Goal: Information Seeking & Learning: Learn about a topic

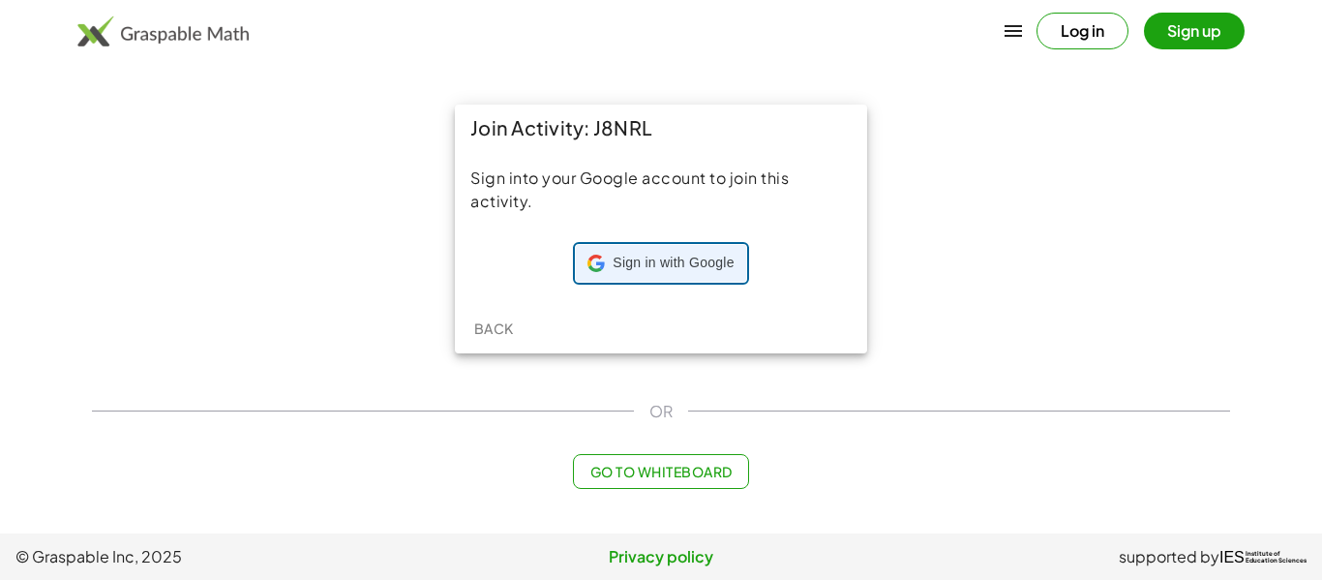
click at [653, 257] on span "Sign in with Google" at bounding box center [672, 262] width 121 height 19
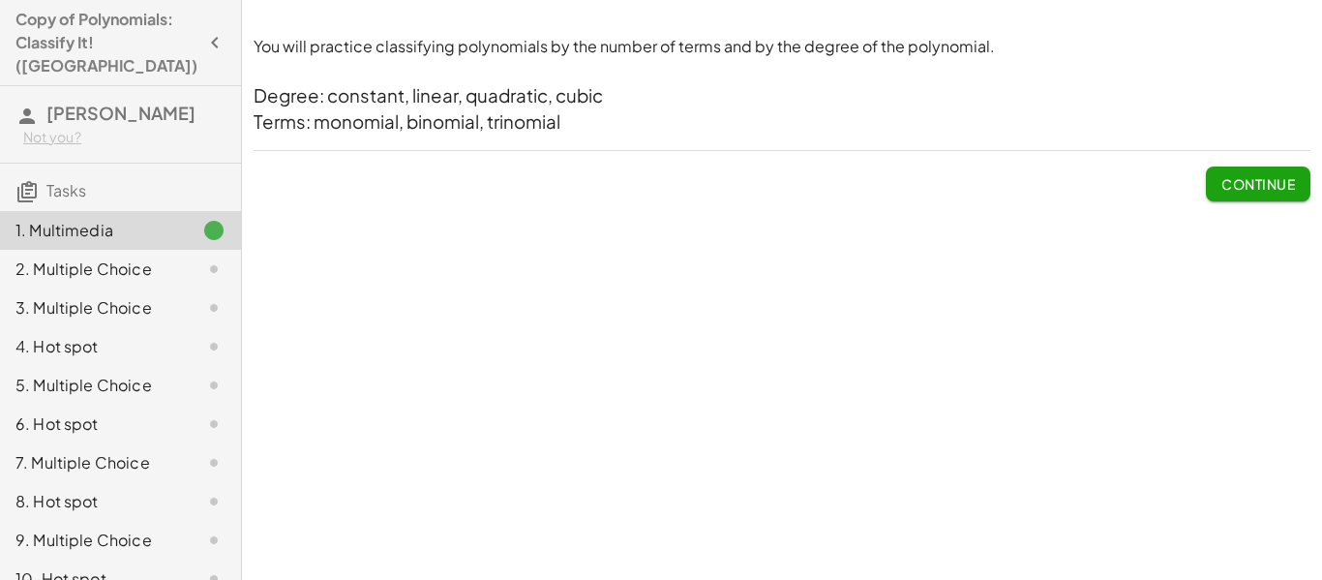
click at [206, 33] on icon "button" at bounding box center [214, 42] width 23 height 23
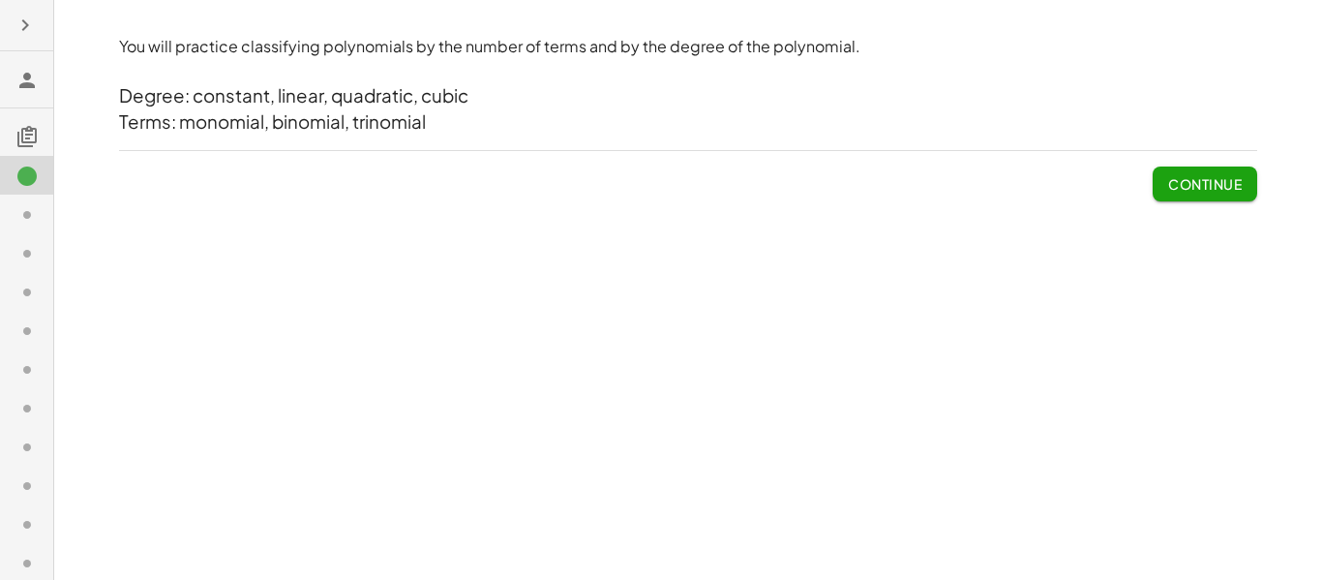
click at [34, 31] on icon "button" at bounding box center [25, 25] width 23 height 23
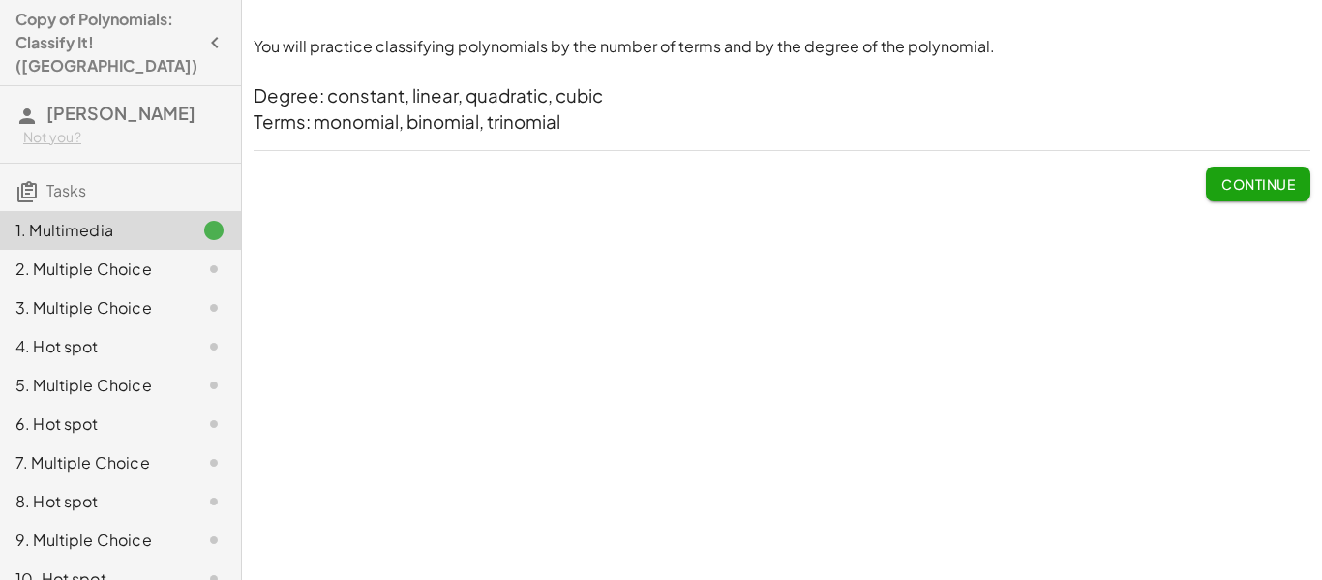
click at [1258, 188] on span "Continue" at bounding box center [1258, 183] width 74 height 17
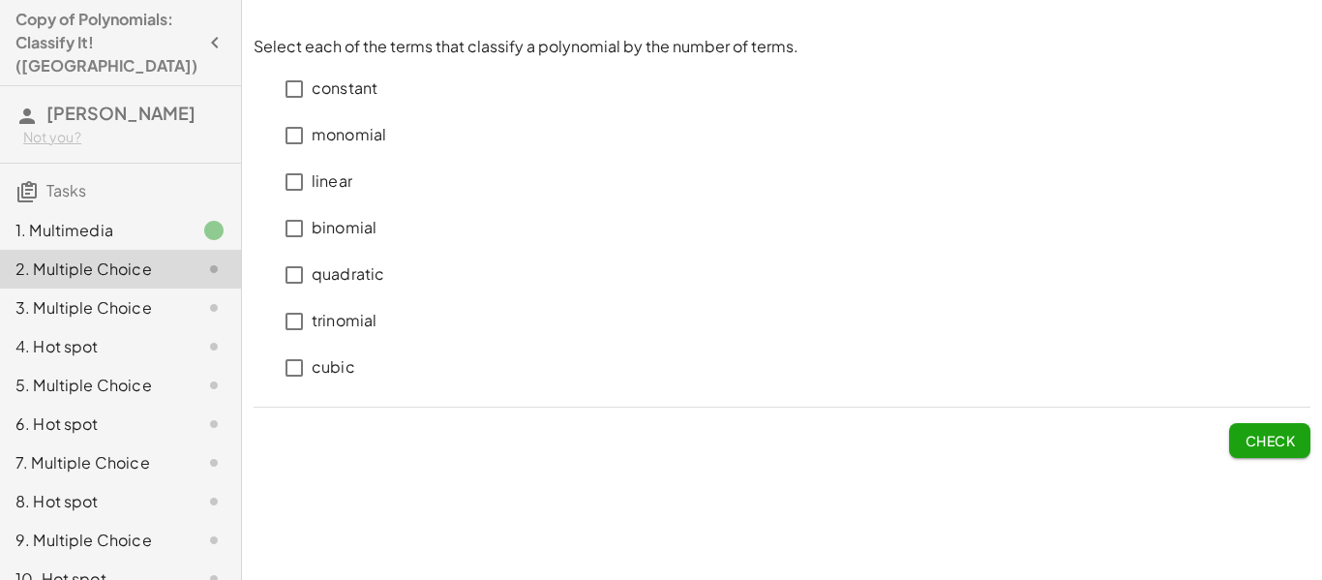
click at [360, 134] on p "monomial" at bounding box center [349, 135] width 74 height 22
click at [1259, 437] on span "Check" at bounding box center [1269, 439] width 50 height 17
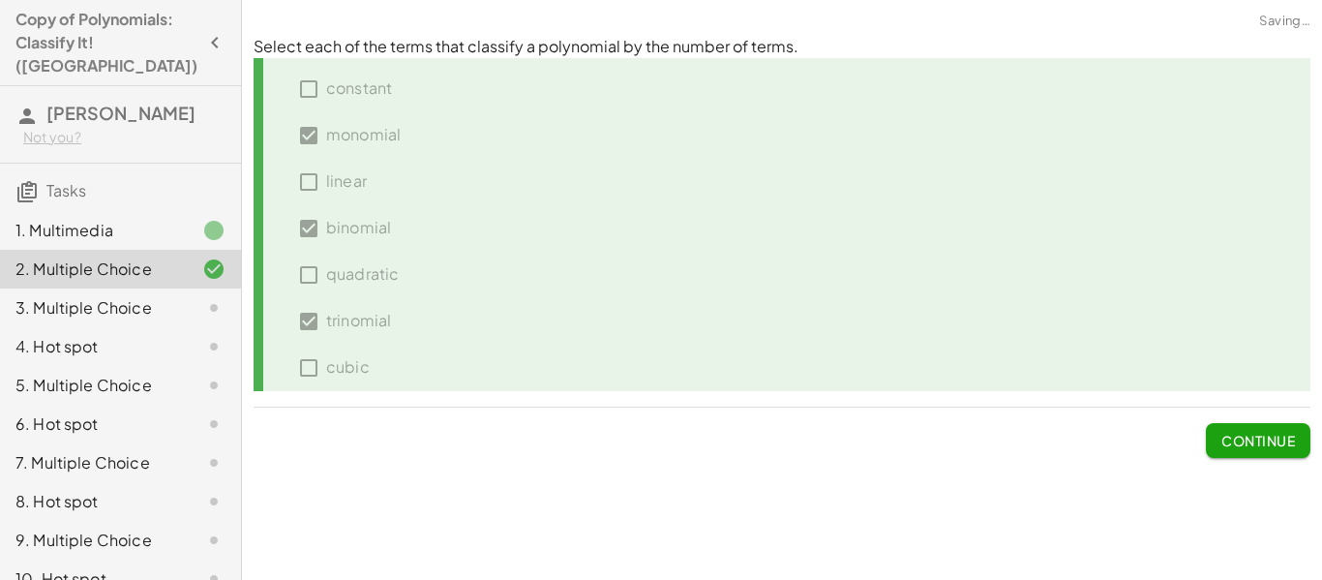
click at [1259, 437] on span "Continue" at bounding box center [1258, 439] width 74 height 17
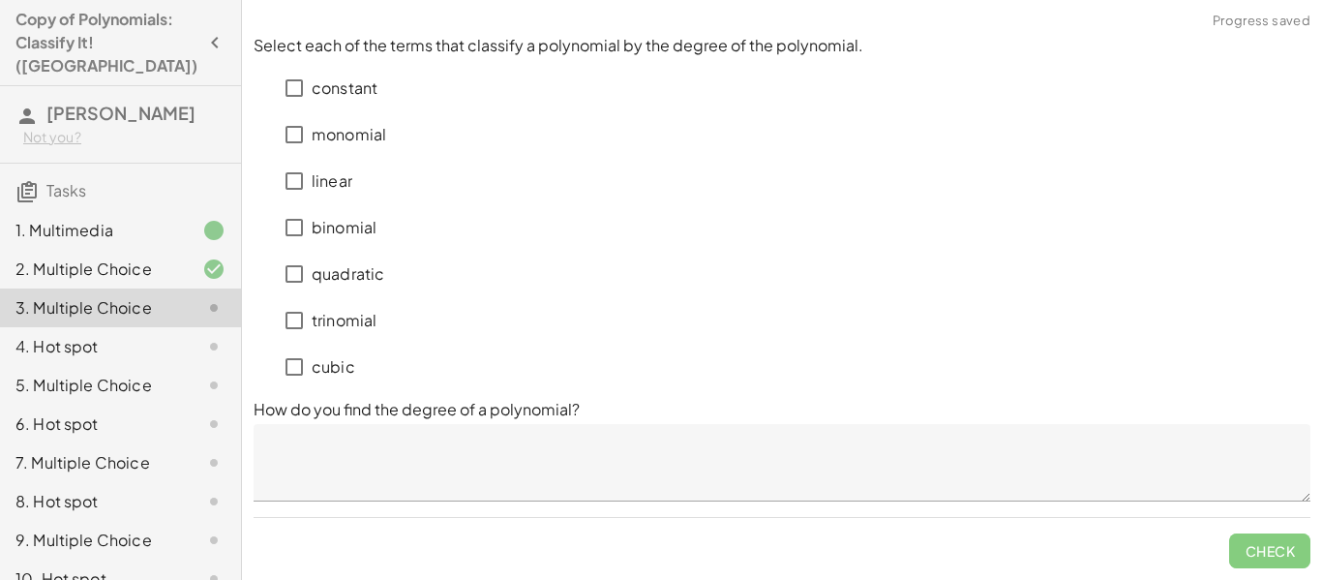
click at [352, 93] on p "constant" at bounding box center [345, 88] width 66 height 22
click at [327, 170] on p "linear" at bounding box center [332, 181] width 41 height 22
click at [333, 367] on p "cubic" at bounding box center [334, 367] width 44 height 22
click at [603, 452] on textarea at bounding box center [781, 462] width 1056 height 77
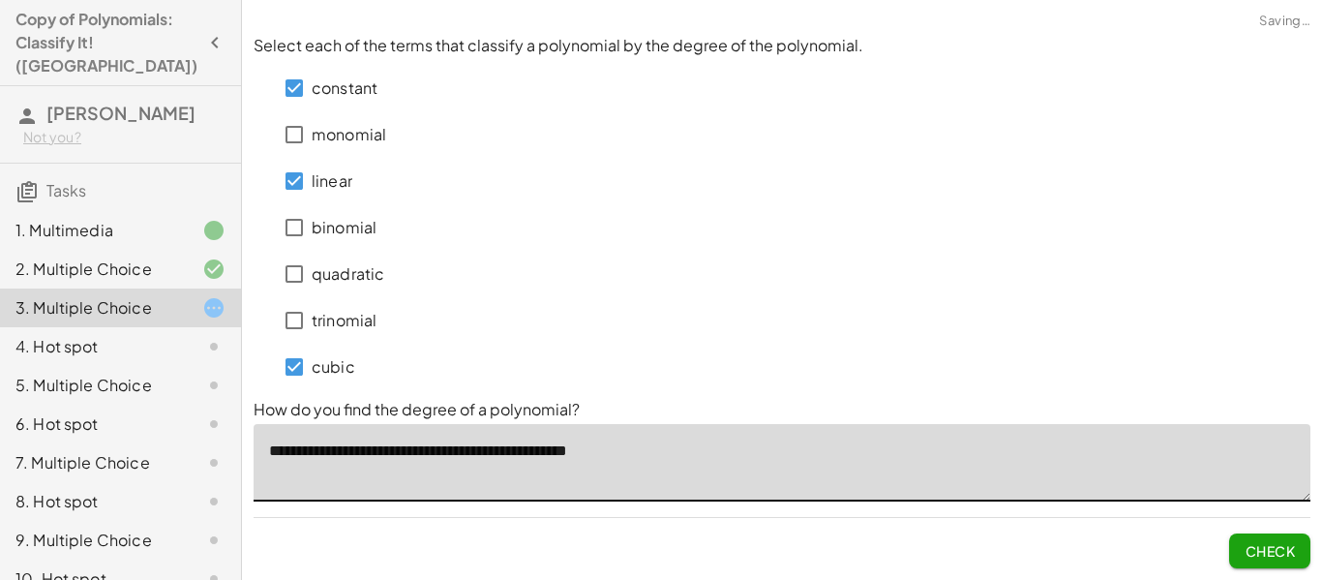
type textarea "**********"
click at [1264, 538] on button "Check" at bounding box center [1269, 550] width 81 height 35
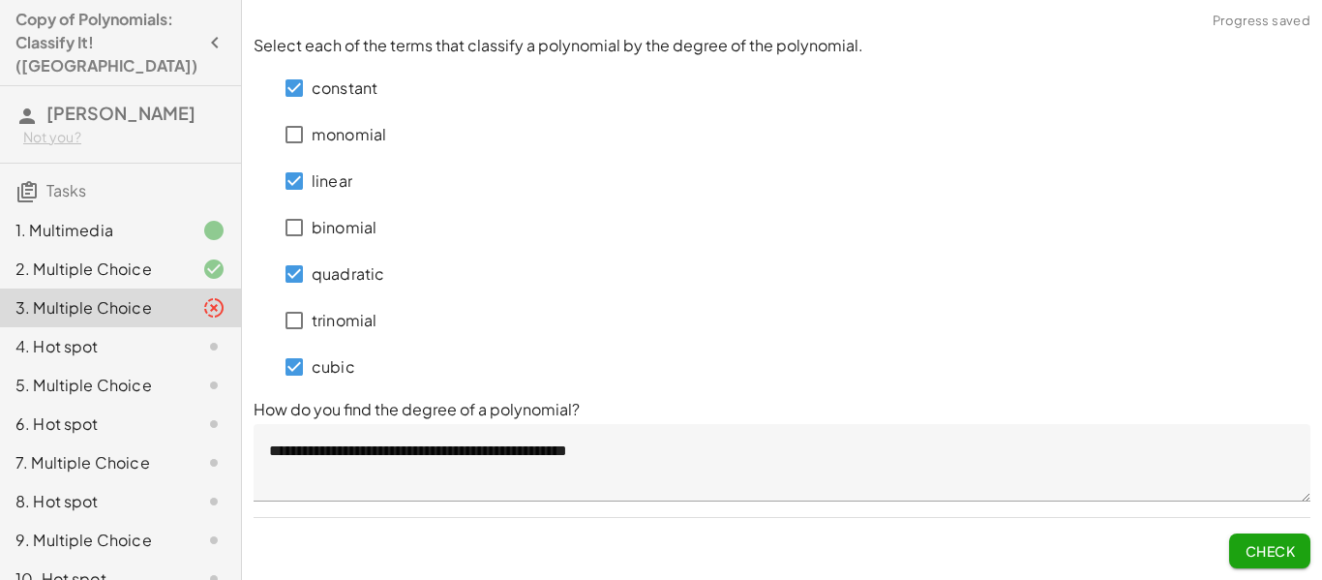
click at [1279, 539] on button "Check" at bounding box center [1269, 550] width 81 height 35
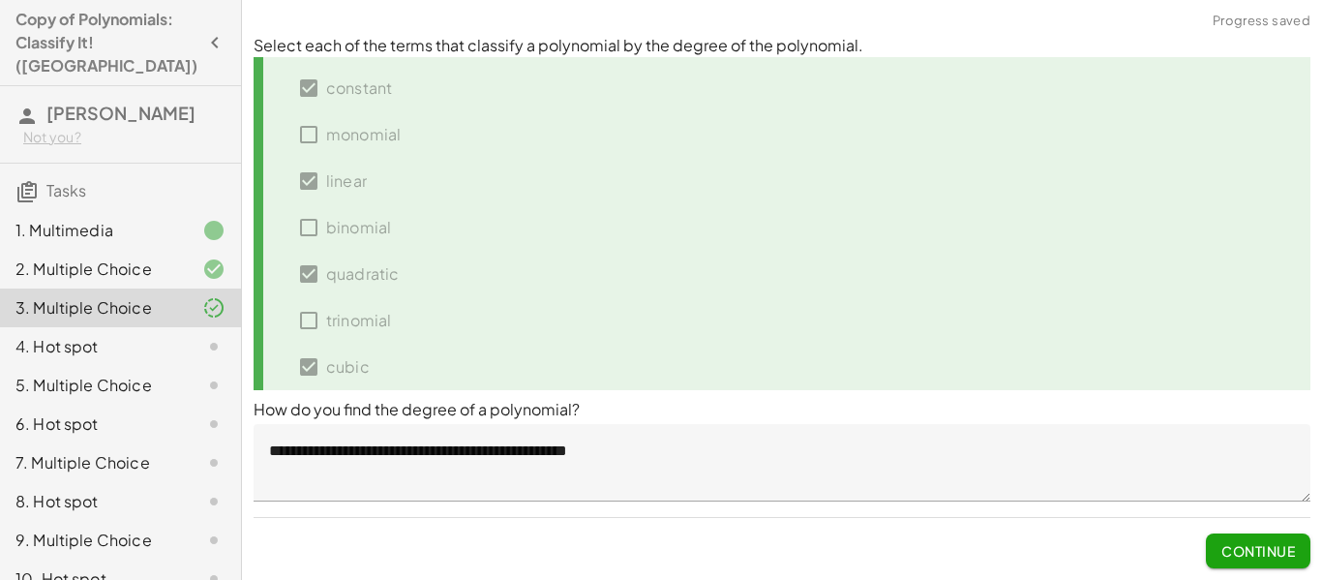
click at [1250, 549] on span "Continue" at bounding box center [1258, 550] width 74 height 17
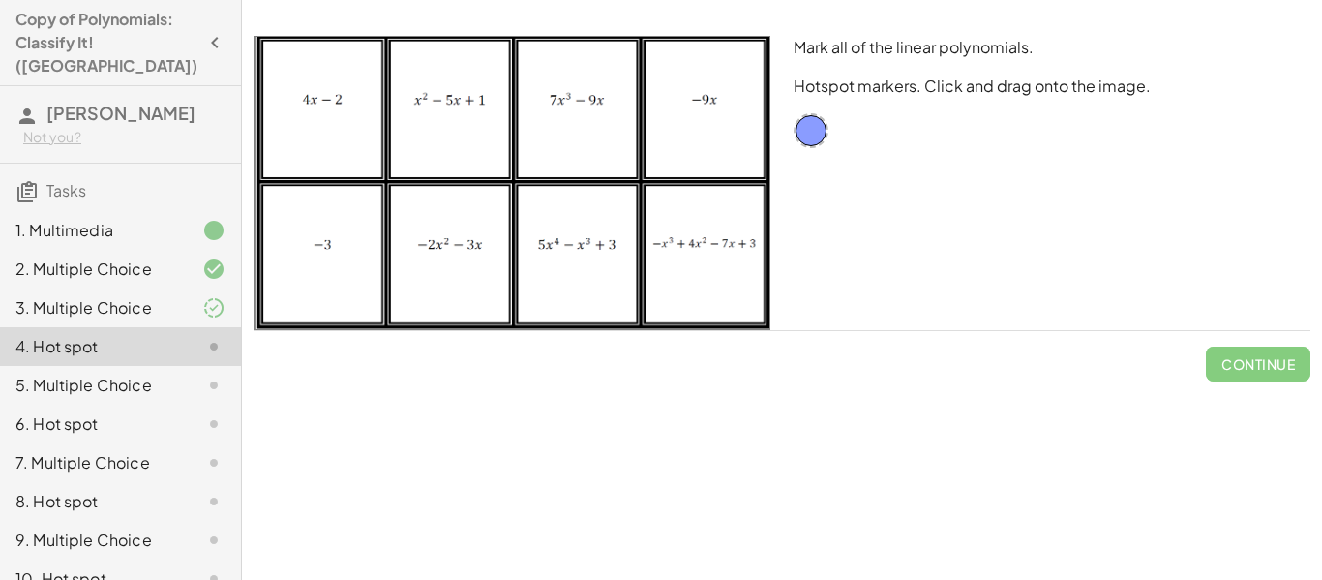
click at [300, 117] on img at bounding box center [511, 183] width 517 height 294
drag, startPoint x: 816, startPoint y: 133, endPoint x: 356, endPoint y: 136, distance: 459.6
drag, startPoint x: 813, startPoint y: 136, endPoint x: 723, endPoint y: 150, distance: 91.0
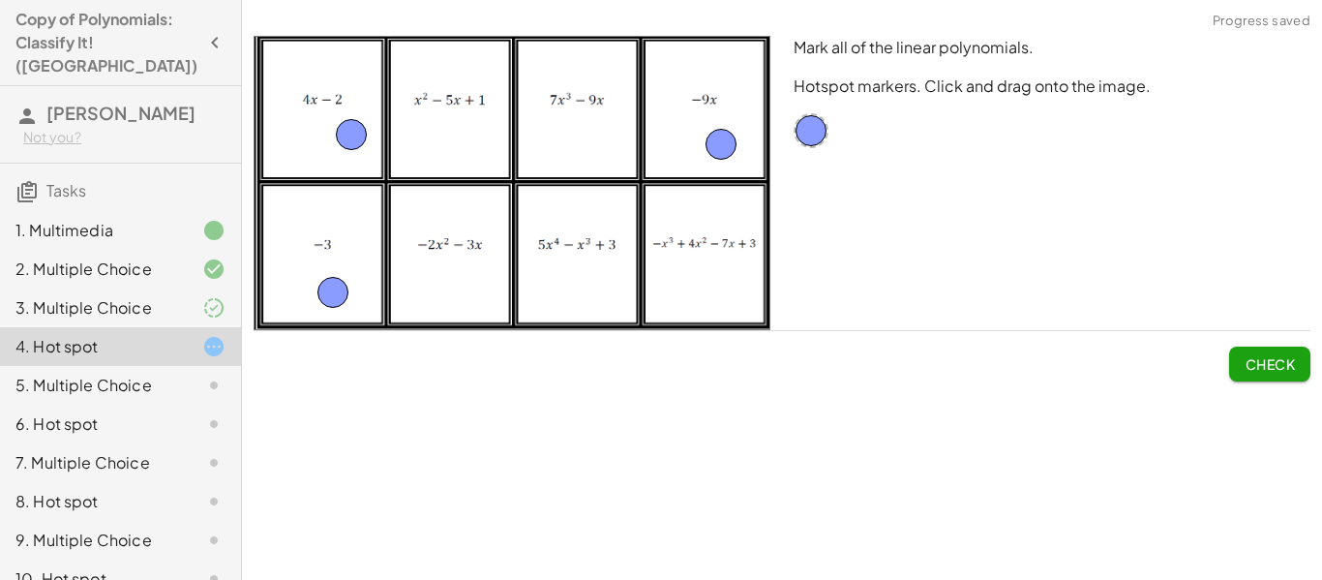
drag, startPoint x: 817, startPoint y: 131, endPoint x: 336, endPoint y: 293, distance: 507.6
drag, startPoint x: 336, startPoint y: 293, endPoint x: 877, endPoint y: 140, distance: 562.0
click at [1281, 375] on button "Check" at bounding box center [1269, 363] width 81 height 35
click at [1272, 359] on span "Continue" at bounding box center [1258, 363] width 74 height 17
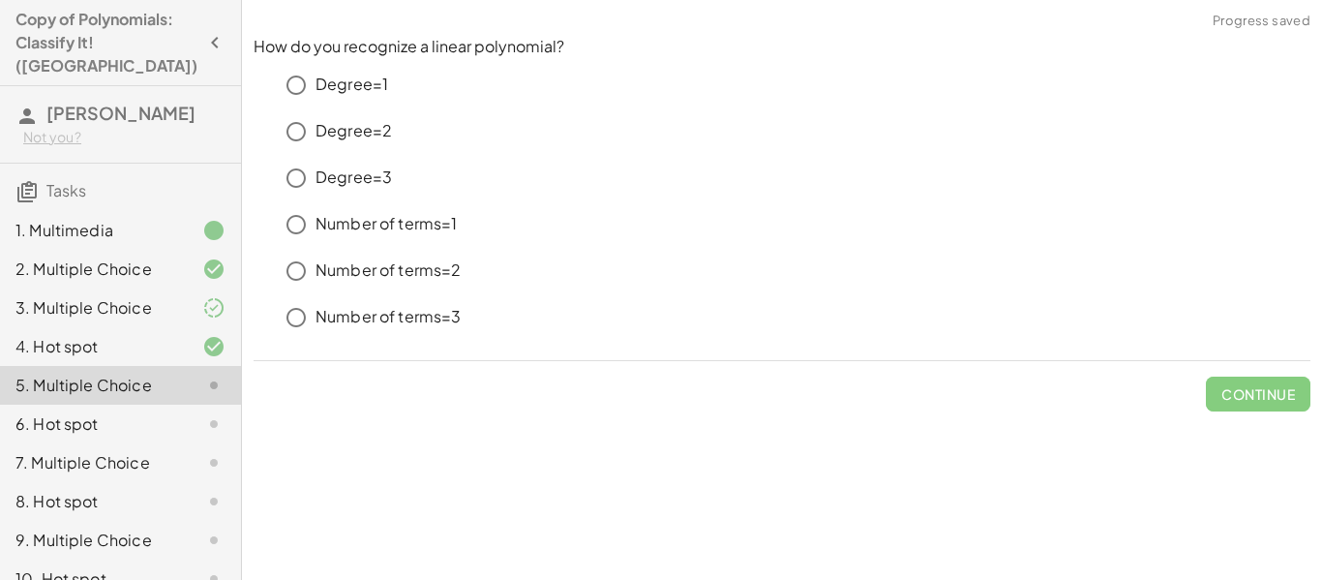
click at [207, 296] on icon at bounding box center [213, 307] width 23 height 23
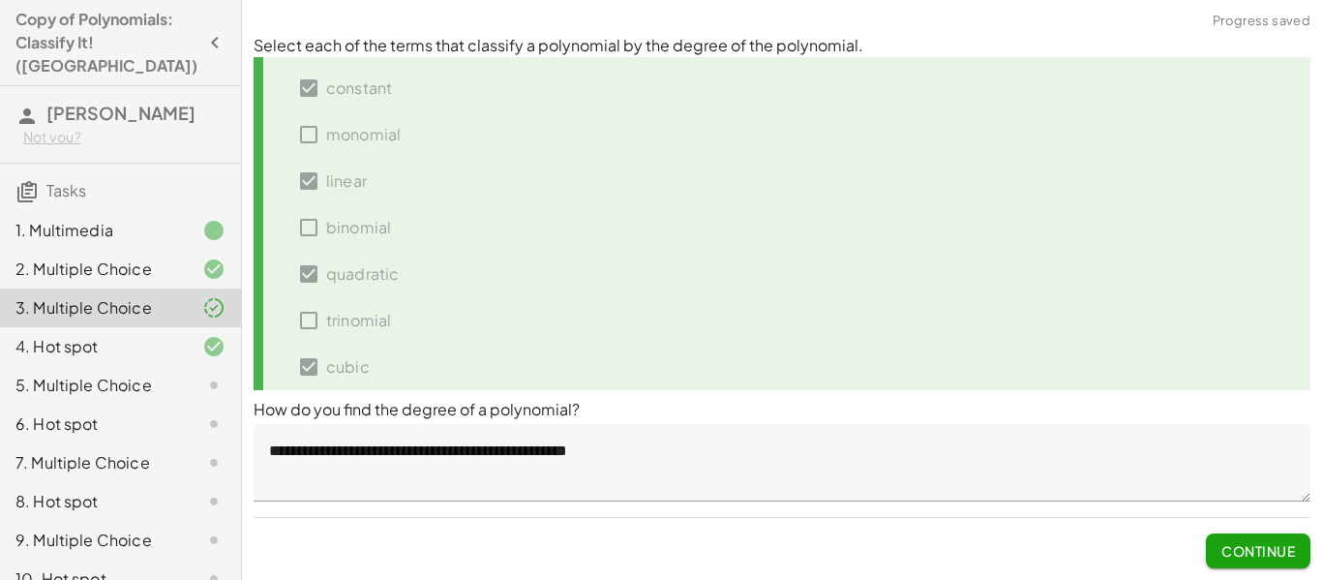
click at [197, 373] on div at bounding box center [198, 384] width 54 height 23
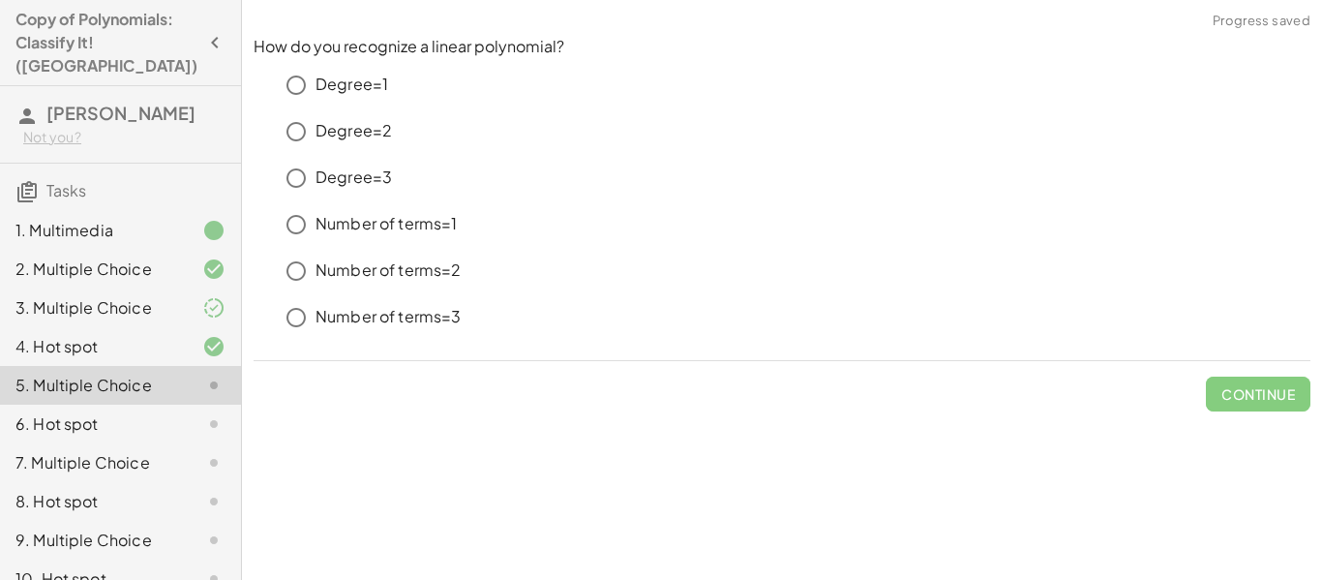
click at [377, 85] on p "Degree=1" at bounding box center [351, 85] width 73 height 22
click at [1284, 393] on span "Check" at bounding box center [1269, 393] width 50 height 17
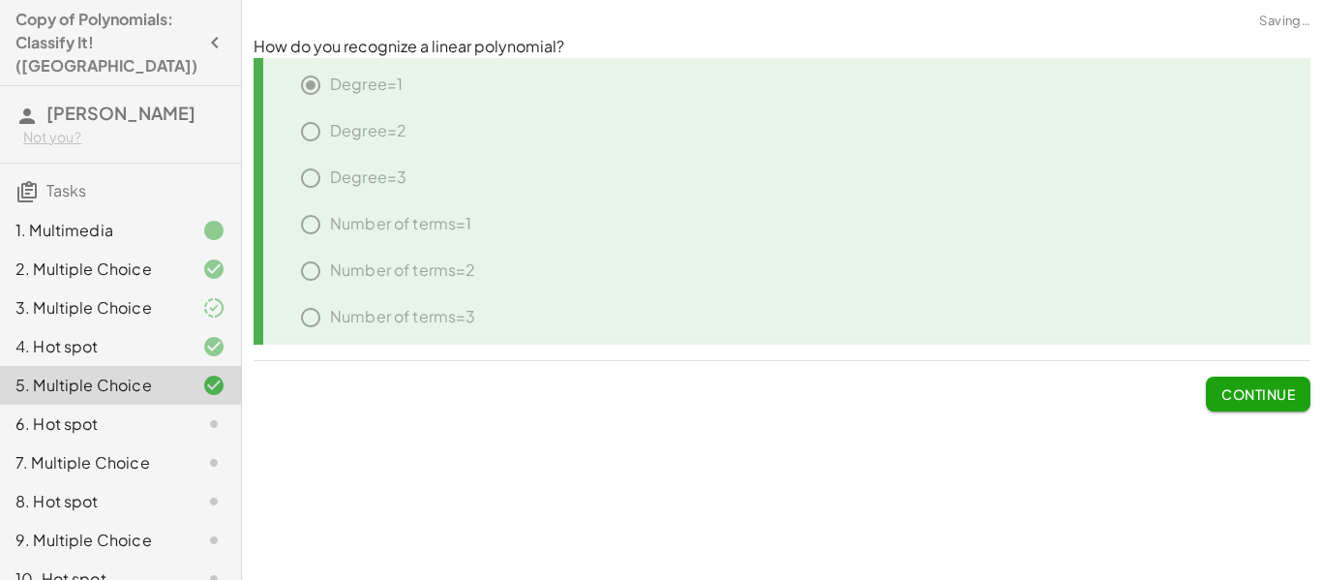
click at [1270, 391] on span "Continue" at bounding box center [1258, 393] width 74 height 17
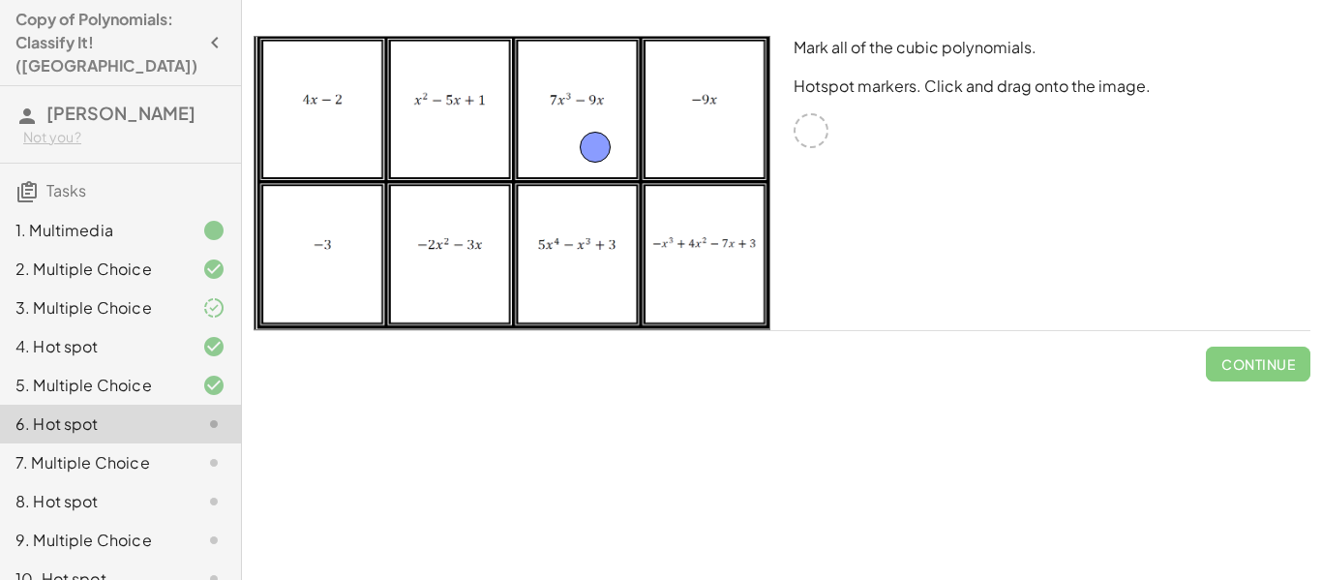
drag, startPoint x: 817, startPoint y: 129, endPoint x: 601, endPoint y: 145, distance: 216.4
drag, startPoint x: 806, startPoint y: 132, endPoint x: 703, endPoint y: 292, distance: 190.6
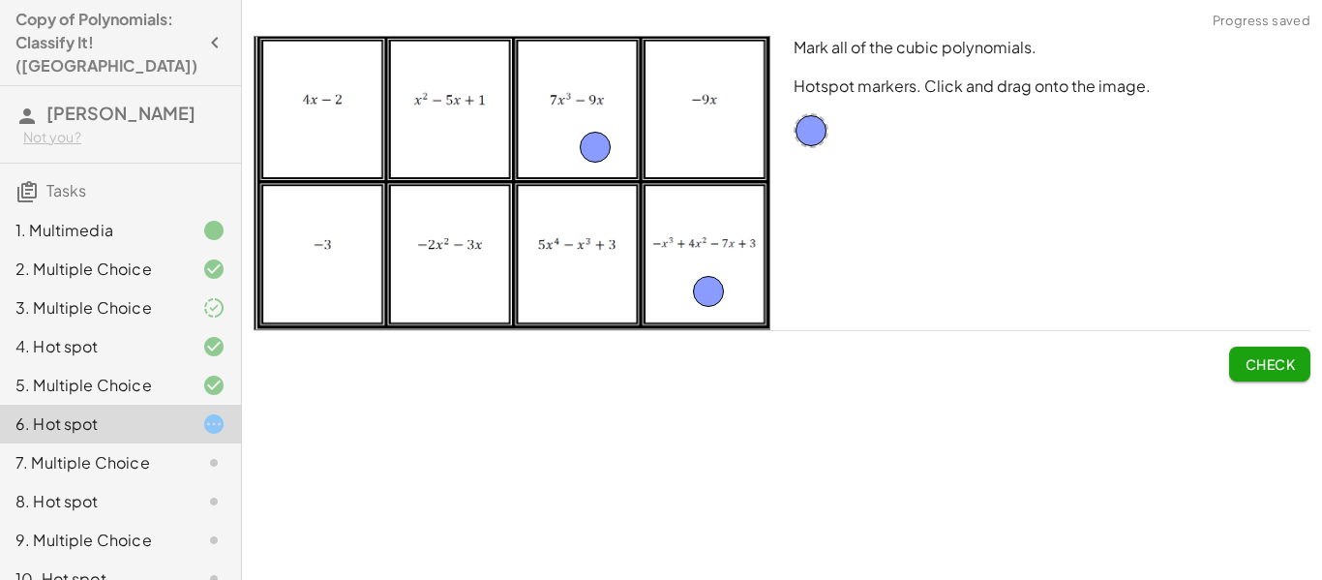
click at [1273, 365] on span "Check" at bounding box center [1269, 363] width 50 height 17
click at [1273, 365] on span "Continue" at bounding box center [1258, 363] width 74 height 17
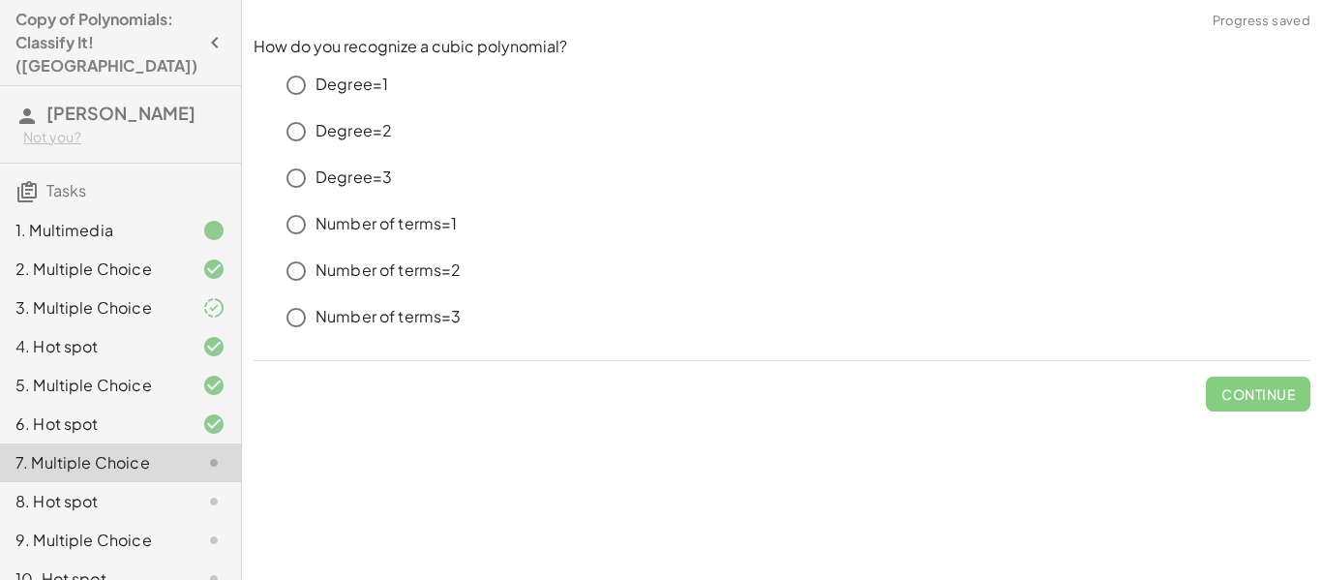
click at [347, 175] on p "Degree=3" at bounding box center [353, 177] width 76 height 22
click at [1321, 400] on div "How do you recognize a cubic polynomial? Degree=1 Degree=2 Degree=3 Number of t…" at bounding box center [782, 223] width 1080 height 399
click at [1295, 390] on button "Check" at bounding box center [1269, 393] width 81 height 35
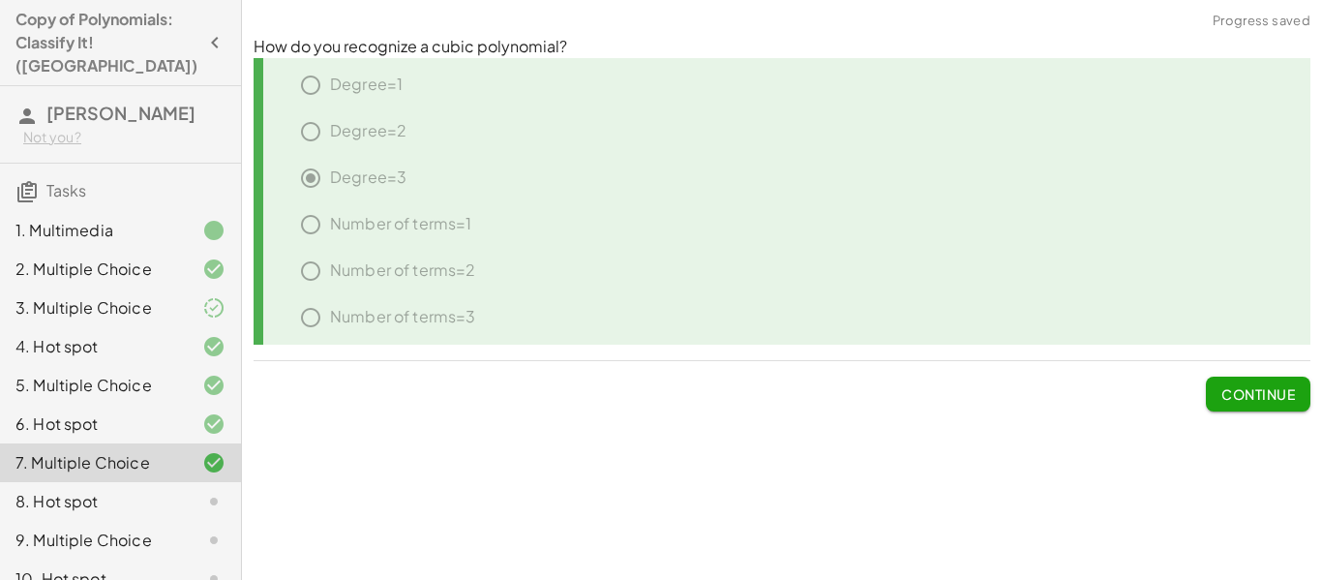
click at [1275, 395] on span "Continue" at bounding box center [1258, 393] width 74 height 17
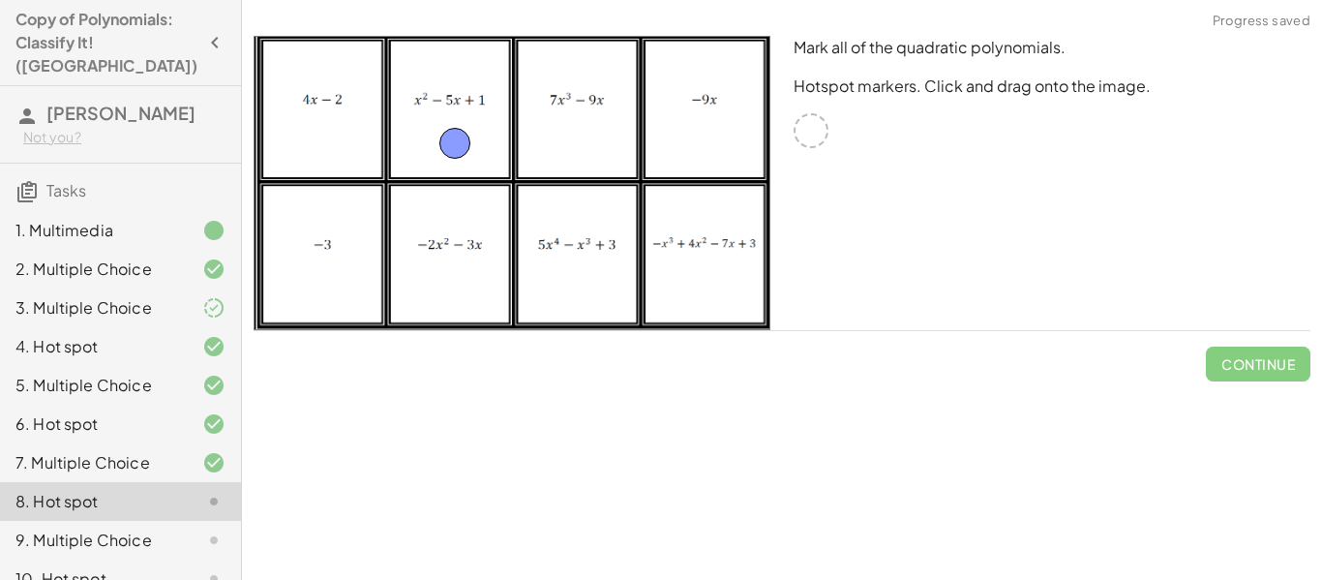
drag, startPoint x: 811, startPoint y: 131, endPoint x: 455, endPoint y: 143, distance: 356.3
drag, startPoint x: 809, startPoint y: 130, endPoint x: 460, endPoint y: 292, distance: 385.2
click at [1258, 365] on span "Check" at bounding box center [1269, 363] width 50 height 17
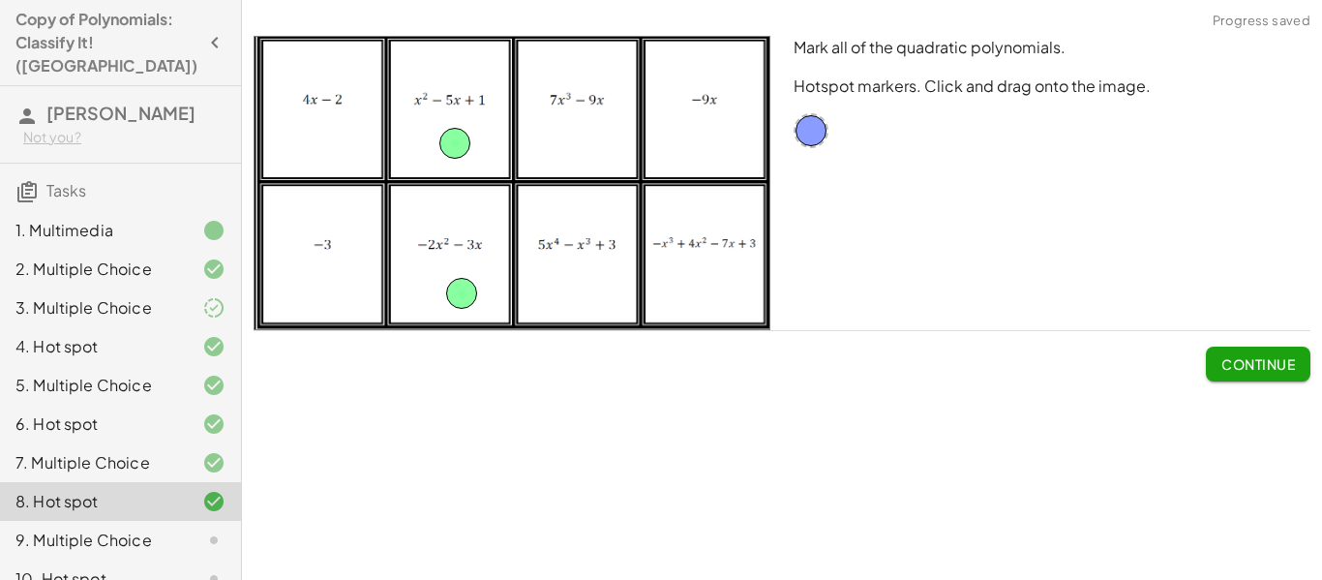
click at [1258, 365] on span "Continue" at bounding box center [1258, 363] width 74 height 17
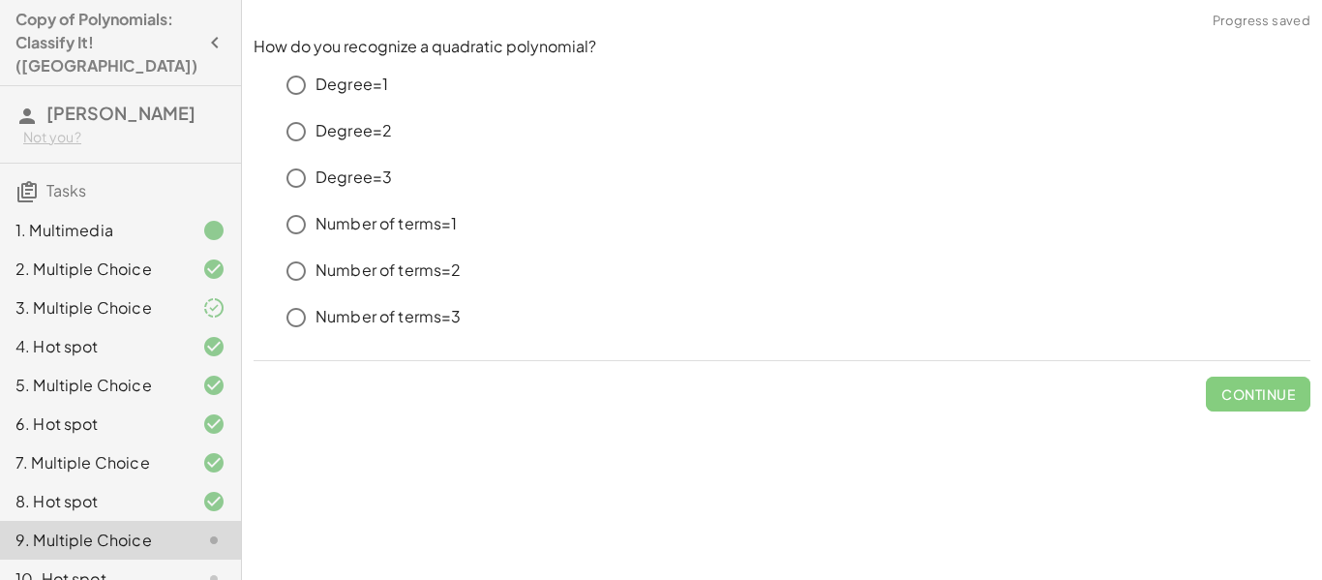
click at [338, 139] on p "Degree=2" at bounding box center [353, 131] width 76 height 22
click at [1266, 395] on span "Check" at bounding box center [1269, 393] width 50 height 17
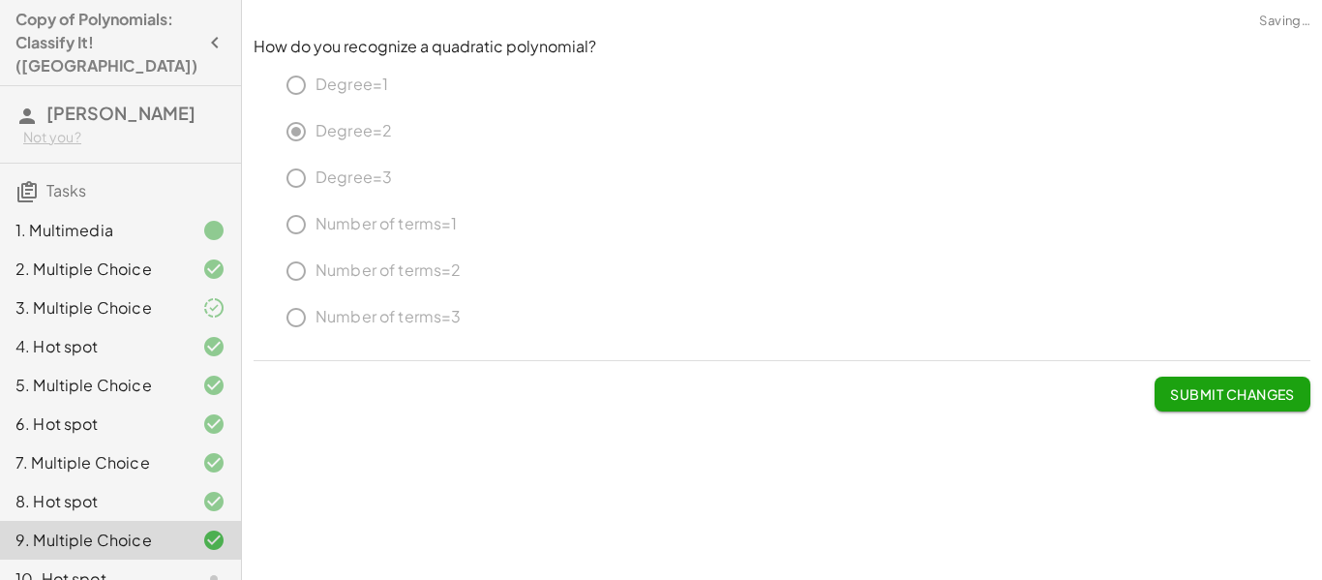
click at [1259, 407] on button "Submit Changes" at bounding box center [1232, 393] width 156 height 35
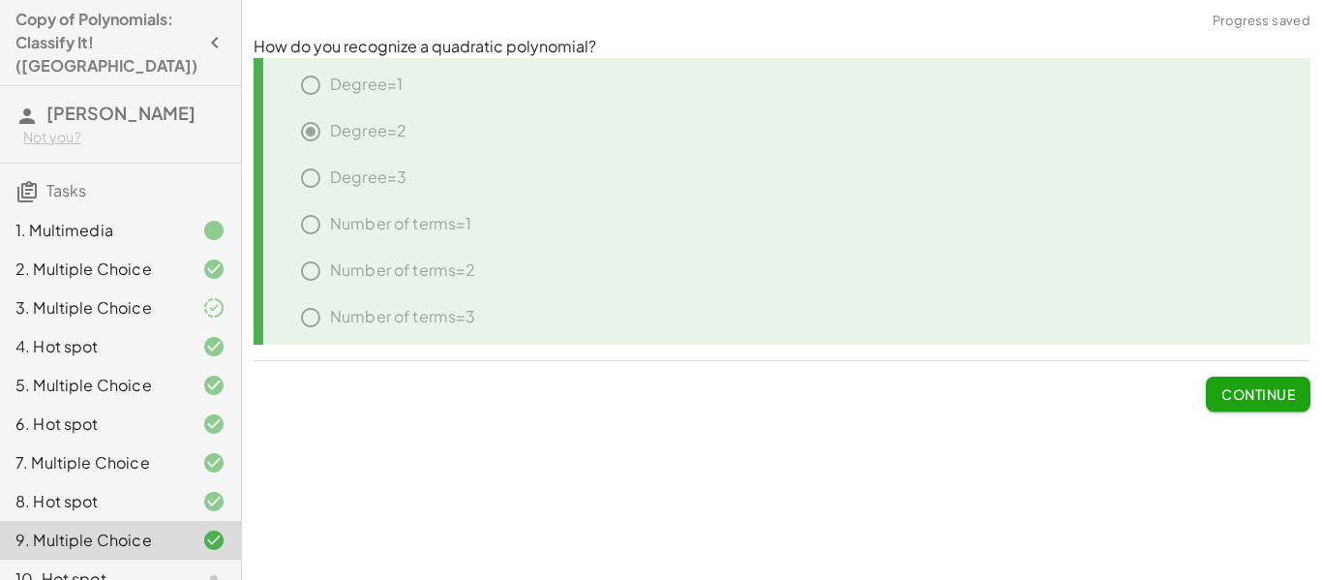
click at [1240, 385] on span "Continue" at bounding box center [1258, 393] width 74 height 17
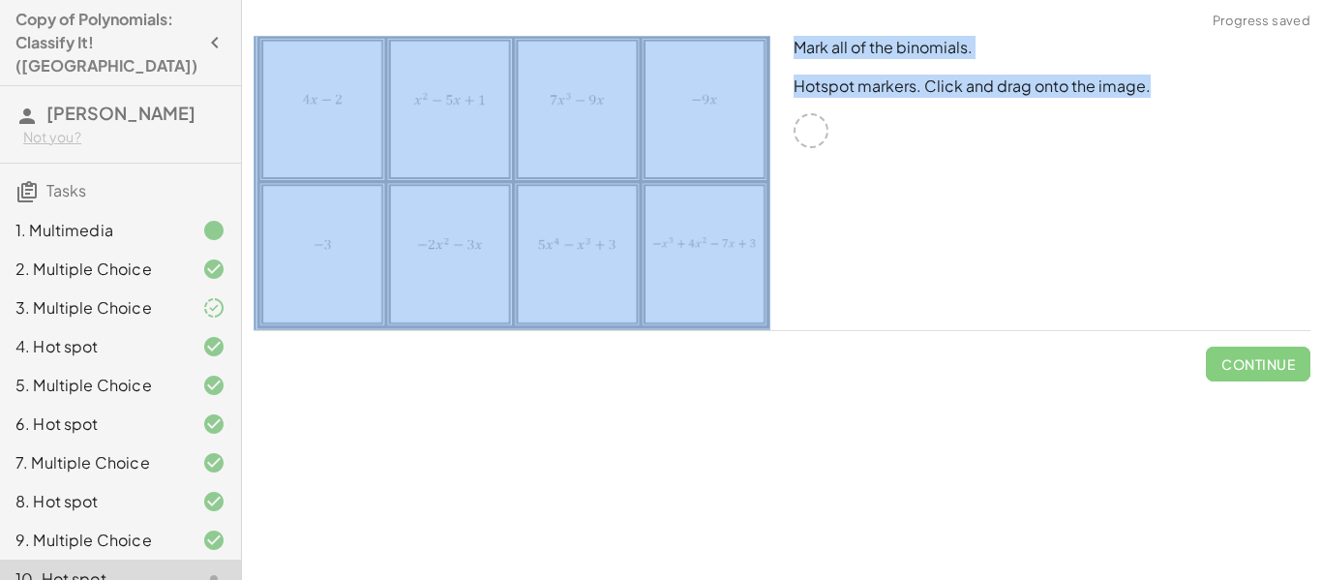
drag, startPoint x: 813, startPoint y: 117, endPoint x: 636, endPoint y: 80, distance: 180.8
click at [389, 88] on div "Mark all of the binomials. Hotspot markers. Click and drag onto the image." at bounding box center [782, 182] width 1080 height 317
click at [389, 88] on img at bounding box center [511, 183] width 517 height 294
click at [863, 152] on div "Mark all of the binomials. Hotspot markers. Click and drag onto the image." at bounding box center [1052, 182] width 540 height 317
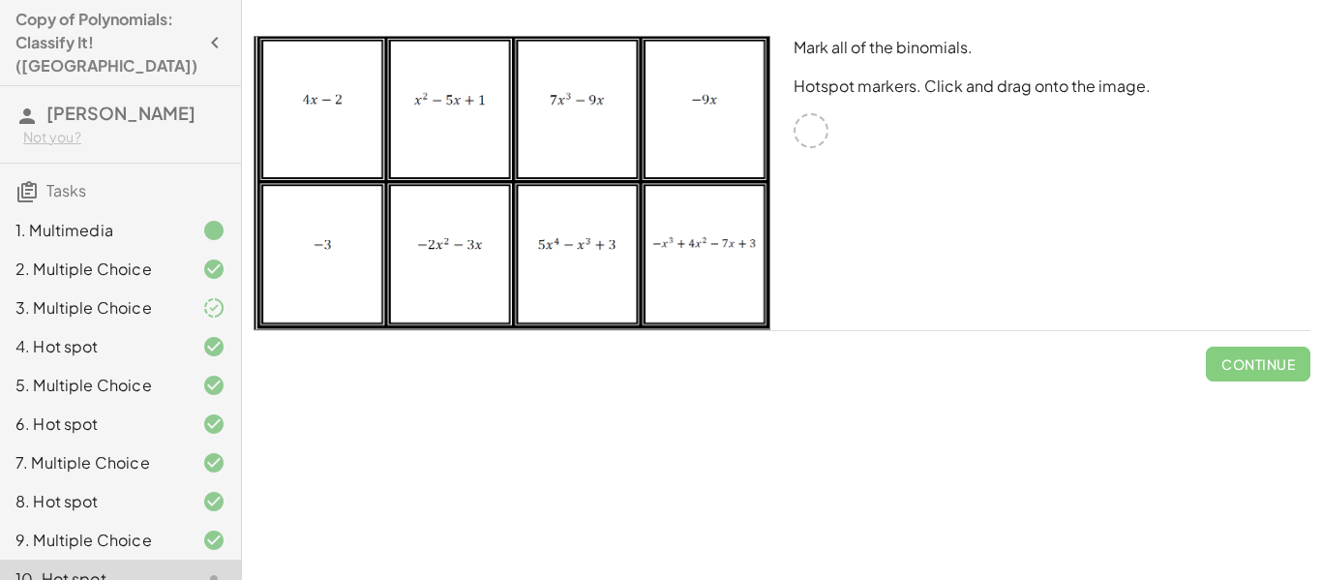
drag, startPoint x: 810, startPoint y: 138, endPoint x: 920, endPoint y: 209, distance: 131.0
click at [920, 209] on div "Mark all of the binomials. Hotspot markers. Click and drag onto the image." at bounding box center [1052, 182] width 540 height 317
click at [274, 125] on img at bounding box center [511, 183] width 517 height 294
drag, startPoint x: 329, startPoint y: 135, endPoint x: 557, endPoint y: 168, distance: 230.7
click at [557, 168] on img at bounding box center [511, 183] width 517 height 294
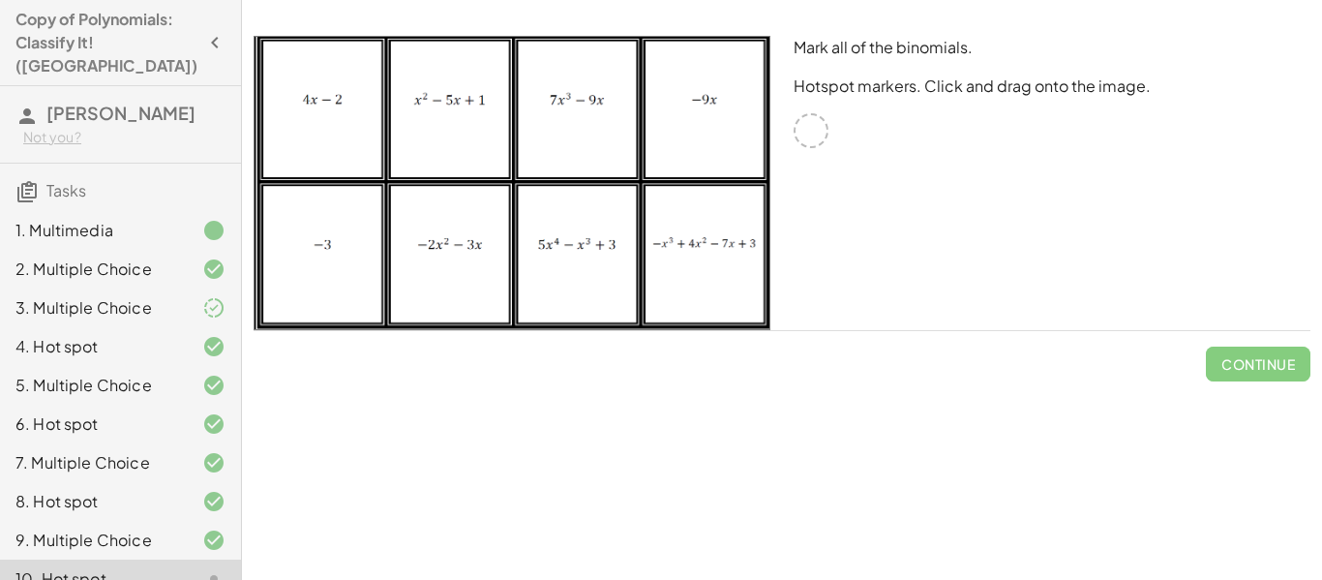
drag, startPoint x: 812, startPoint y: 135, endPoint x: 852, endPoint y: 194, distance: 71.7
click at [852, 194] on div "Mark all of the binomials. Hotspot markers. Click and drag onto the image." at bounding box center [1052, 182] width 540 height 317
drag, startPoint x: 818, startPoint y: 125, endPoint x: 821, endPoint y: 239, distance: 114.2
click at [821, 239] on div "Mark all of the binomials. Hotspot markers. Click and drag onto the image." at bounding box center [1052, 182] width 540 height 317
drag, startPoint x: 814, startPoint y: 134, endPoint x: 335, endPoint y: 137, distance: 478.9
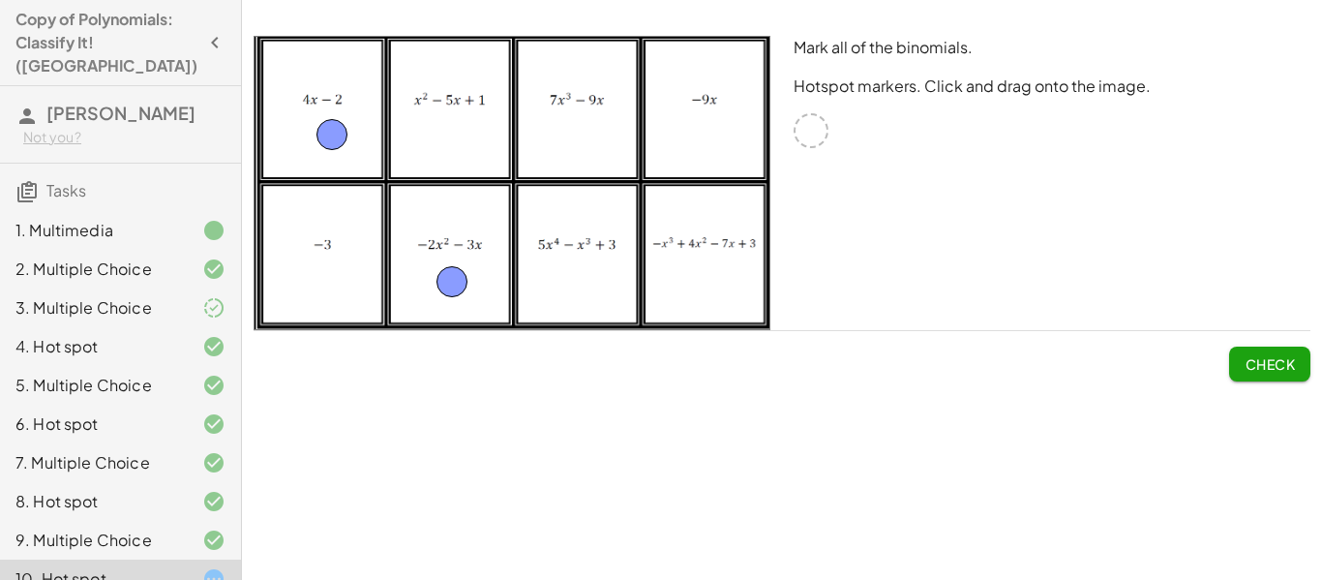
drag, startPoint x: 808, startPoint y: 137, endPoint x: 449, endPoint y: 288, distance: 389.4
drag, startPoint x: 812, startPoint y: 134, endPoint x: 580, endPoint y: 164, distance: 234.1
click at [1294, 371] on span "Check" at bounding box center [1269, 363] width 50 height 17
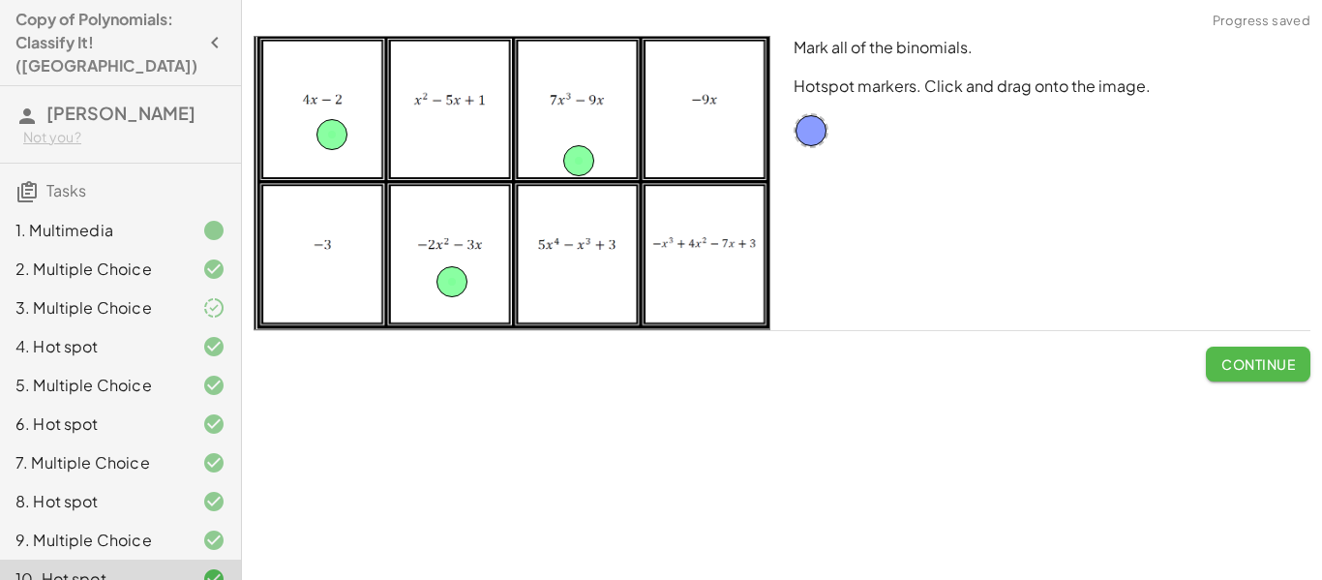
click at [1294, 371] on span "Continue" at bounding box center [1258, 363] width 74 height 17
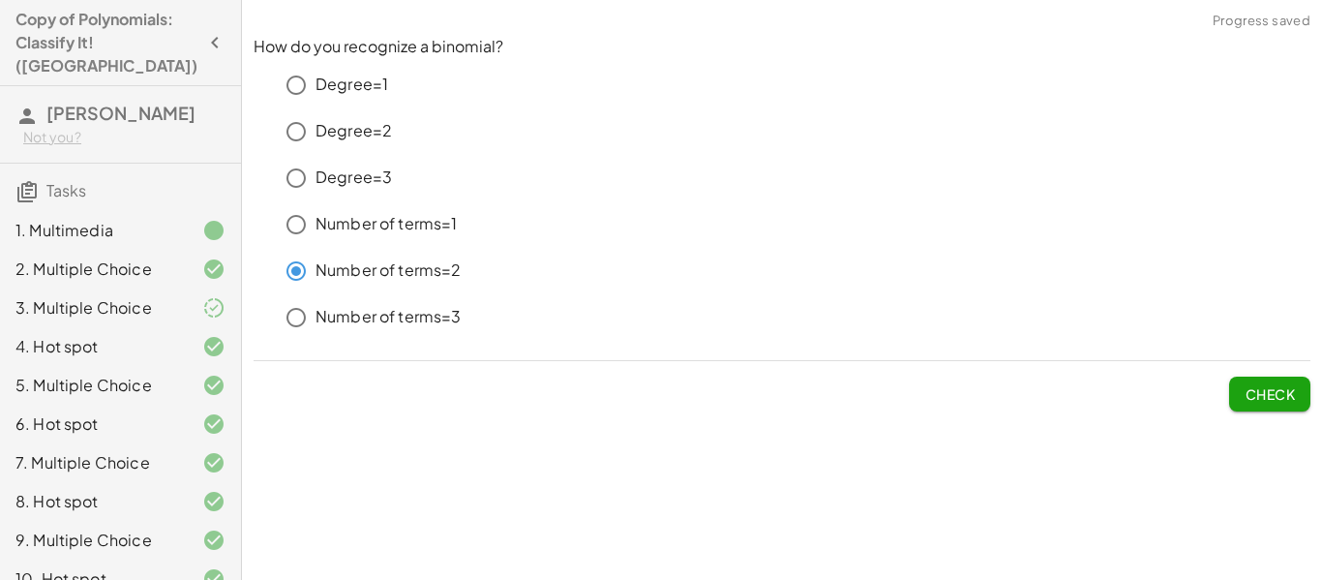
click at [1263, 405] on button "Check" at bounding box center [1269, 393] width 81 height 35
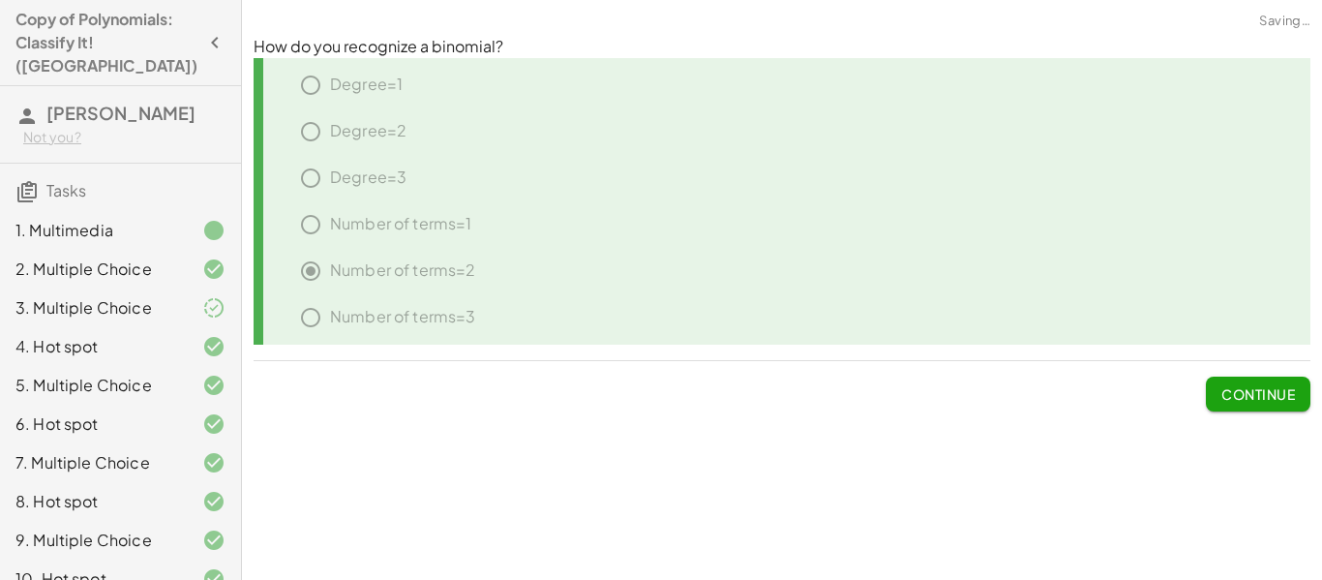
click at [1263, 405] on button "Continue" at bounding box center [1257, 393] width 104 height 35
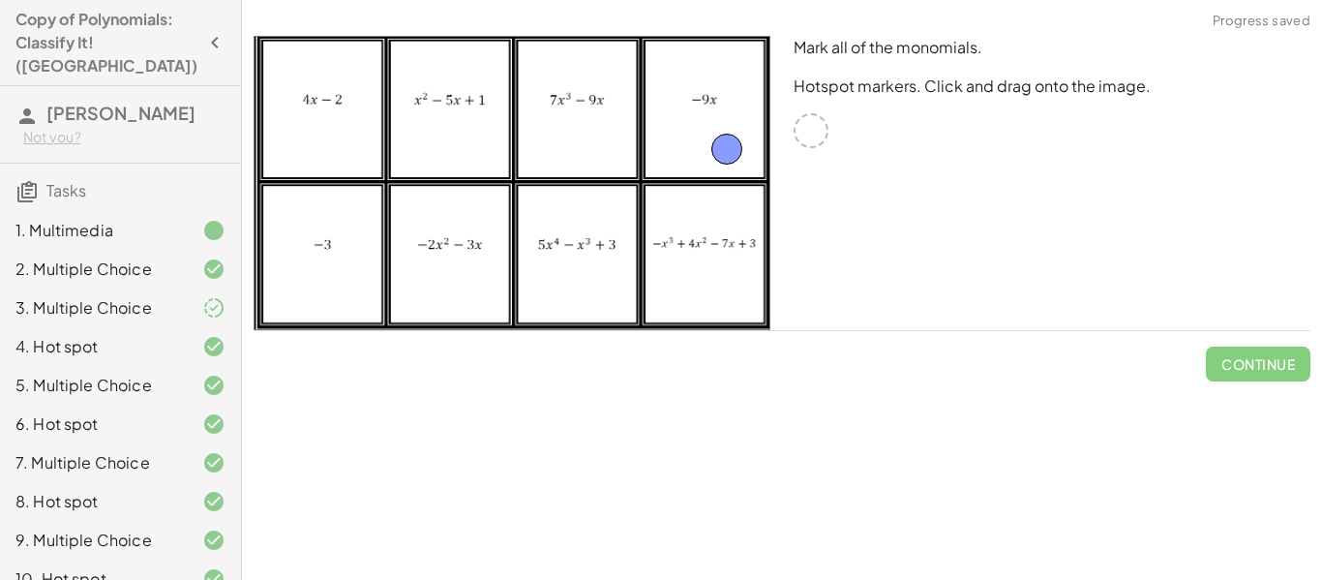
drag, startPoint x: 818, startPoint y: 126, endPoint x: 731, endPoint y: 144, distance: 88.0
drag, startPoint x: 810, startPoint y: 129, endPoint x: 327, endPoint y: 290, distance: 509.1
click at [1269, 362] on span "Check" at bounding box center [1269, 363] width 50 height 17
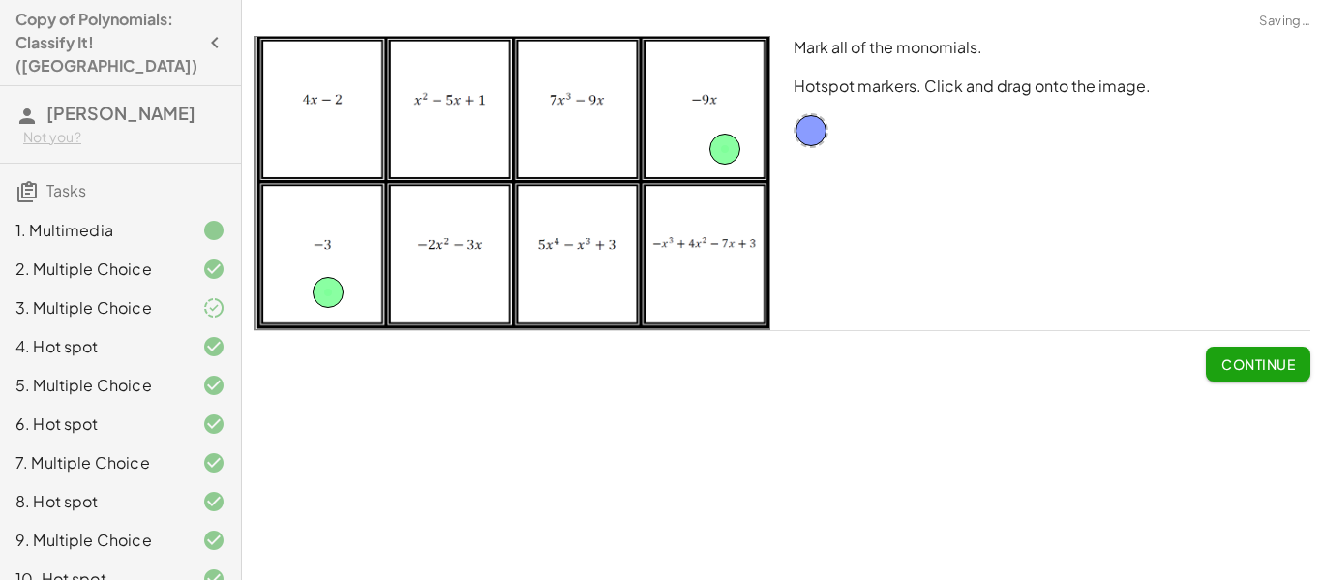
click at [1269, 362] on span "Continue" at bounding box center [1258, 363] width 74 height 17
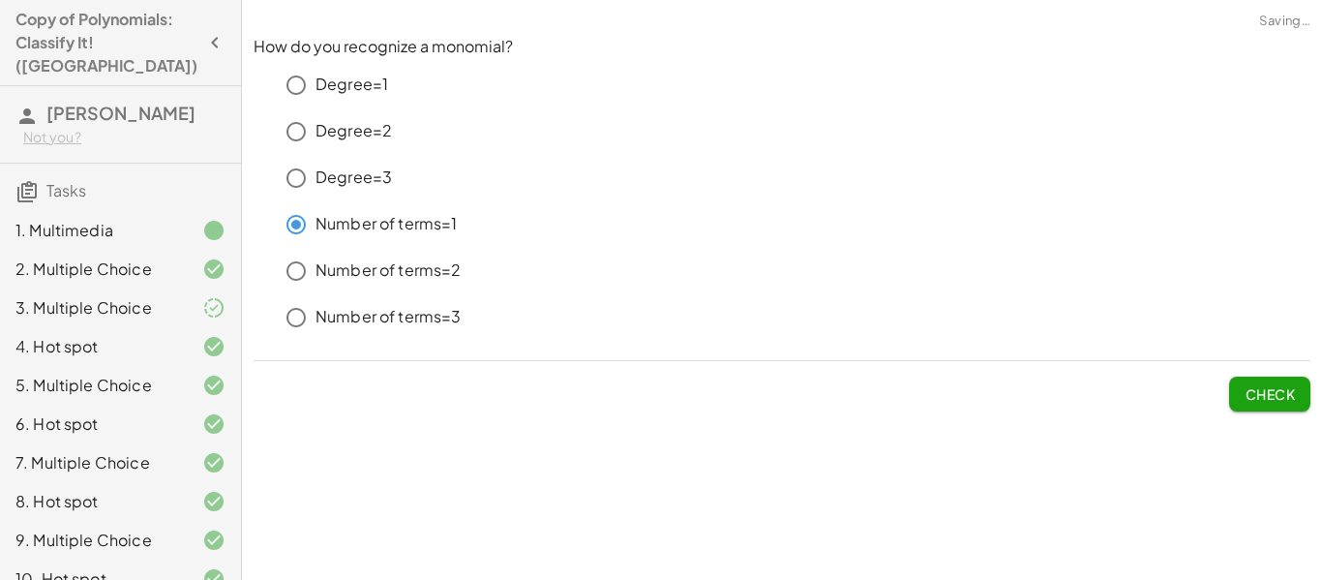
click at [1267, 388] on span "Check" at bounding box center [1269, 393] width 50 height 17
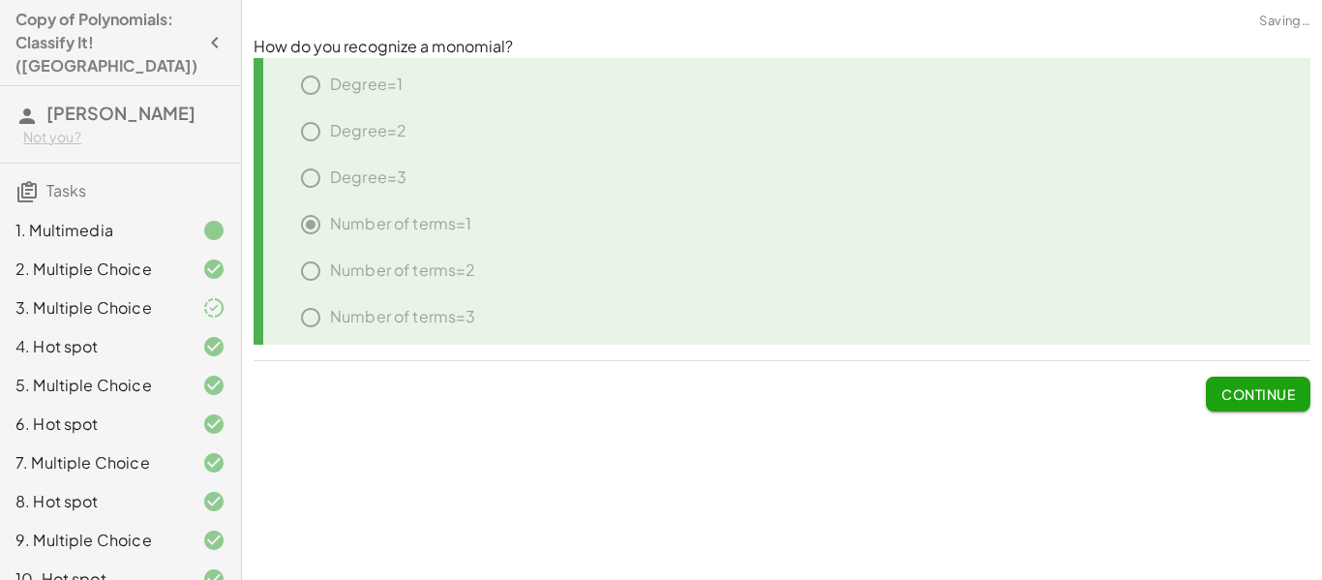
click at [1267, 388] on span "Continue" at bounding box center [1258, 393] width 74 height 17
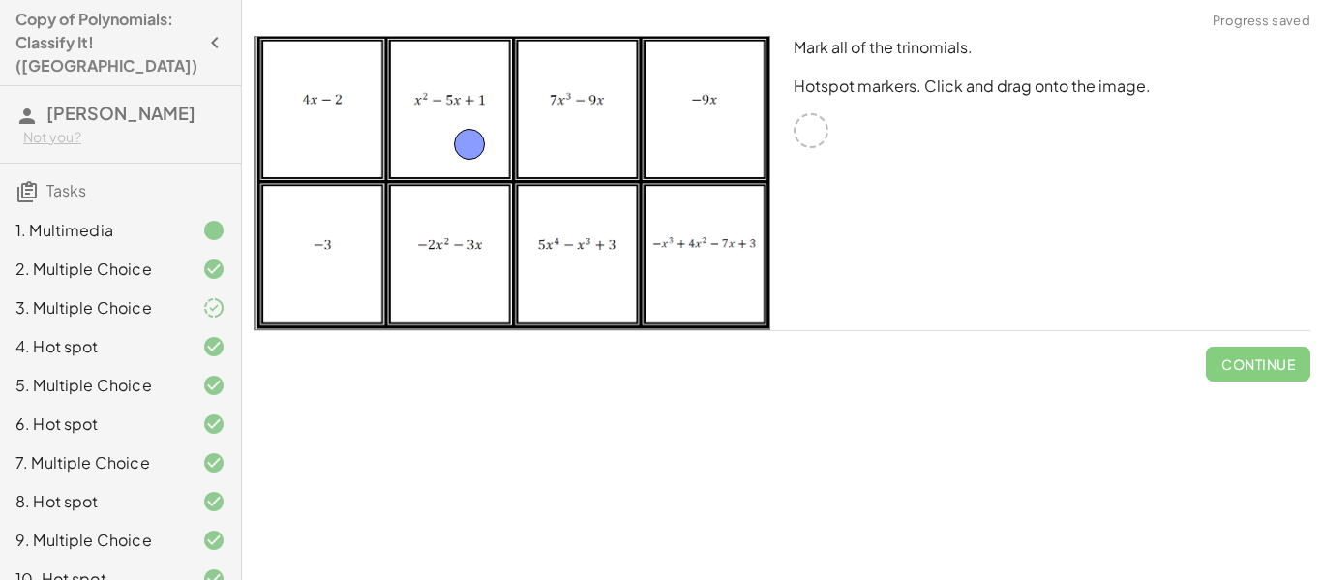
drag, startPoint x: 823, startPoint y: 136, endPoint x: 476, endPoint y: 150, distance: 347.6
drag, startPoint x: 811, startPoint y: 139, endPoint x: 584, endPoint y: 292, distance: 273.2
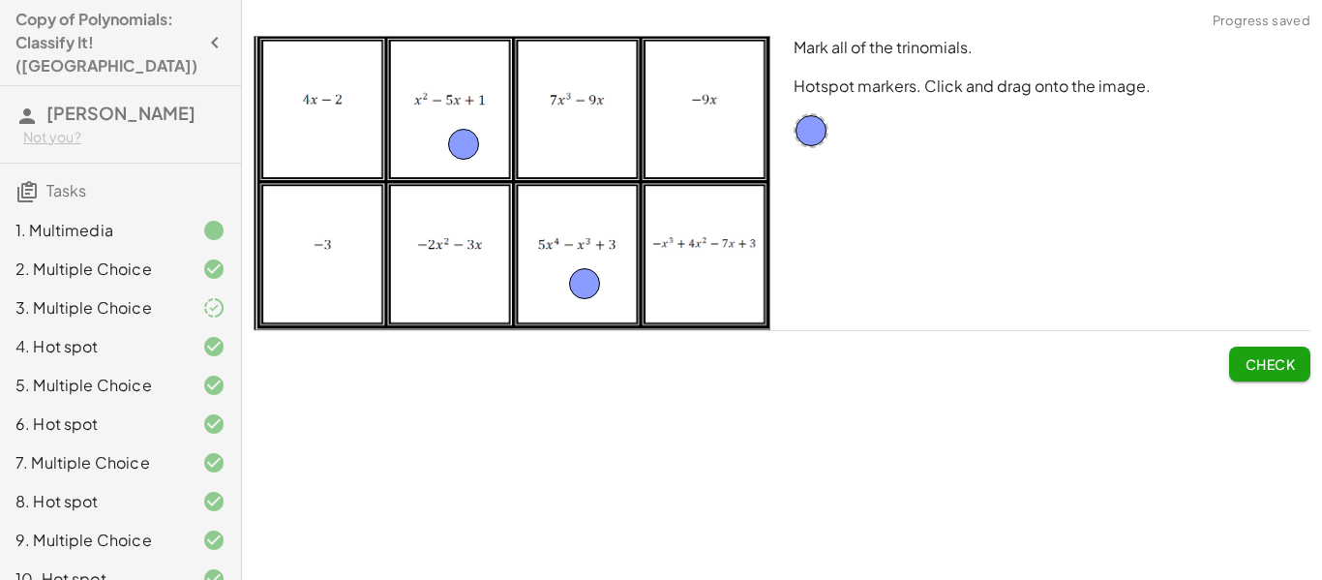
click at [1267, 353] on button "Check" at bounding box center [1269, 363] width 81 height 35
click at [1267, 353] on button "Continue" at bounding box center [1257, 363] width 104 height 35
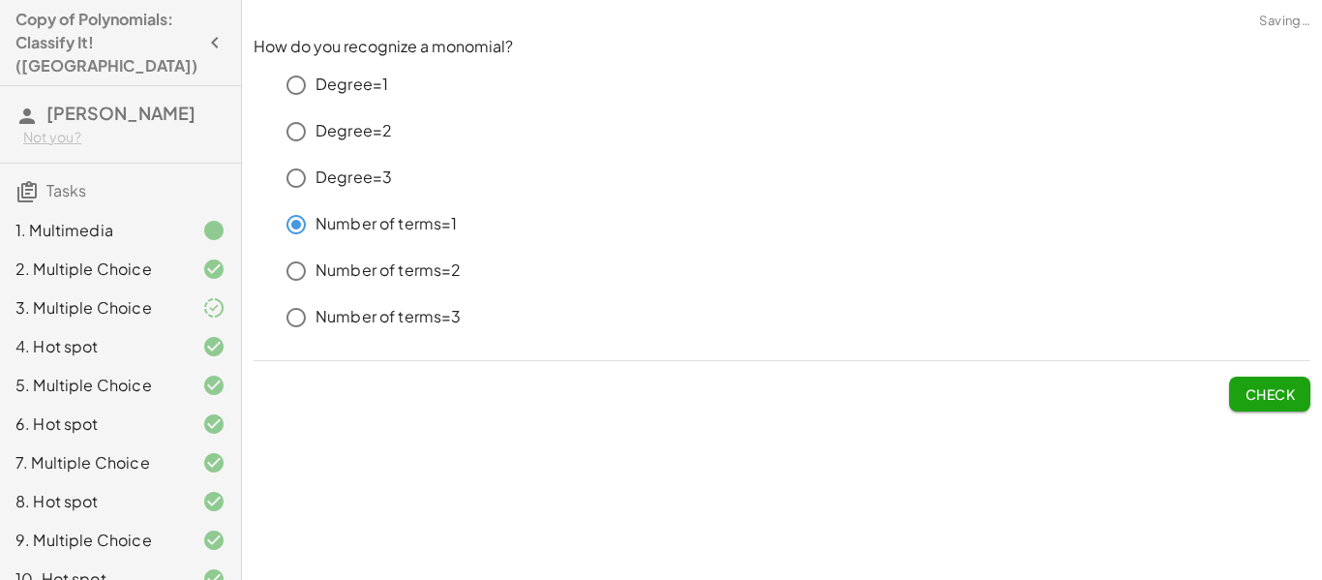
click at [1277, 393] on span "Check" at bounding box center [1269, 393] width 50 height 17
click at [1246, 385] on span "Check" at bounding box center [1269, 393] width 50 height 17
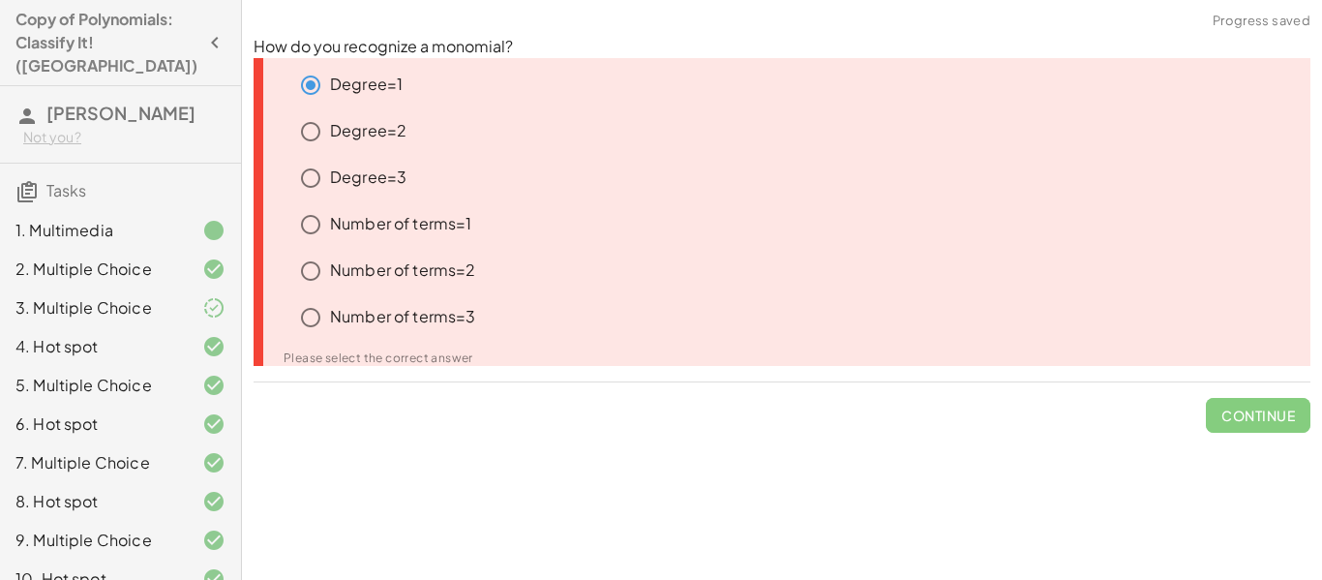
click at [454, 220] on p "Number of terms=1" at bounding box center [401, 224] width 142 height 22
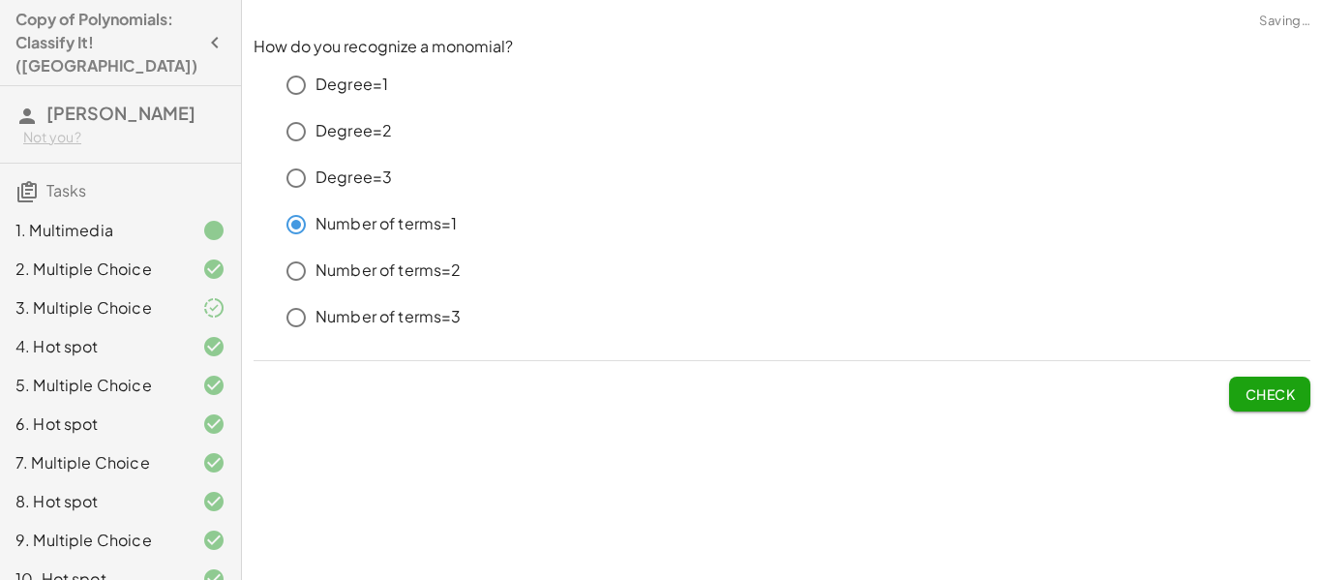
click at [357, 76] on p "Degree=1" at bounding box center [351, 85] width 73 height 22
click at [1268, 388] on span "Check" at bounding box center [1269, 393] width 50 height 17
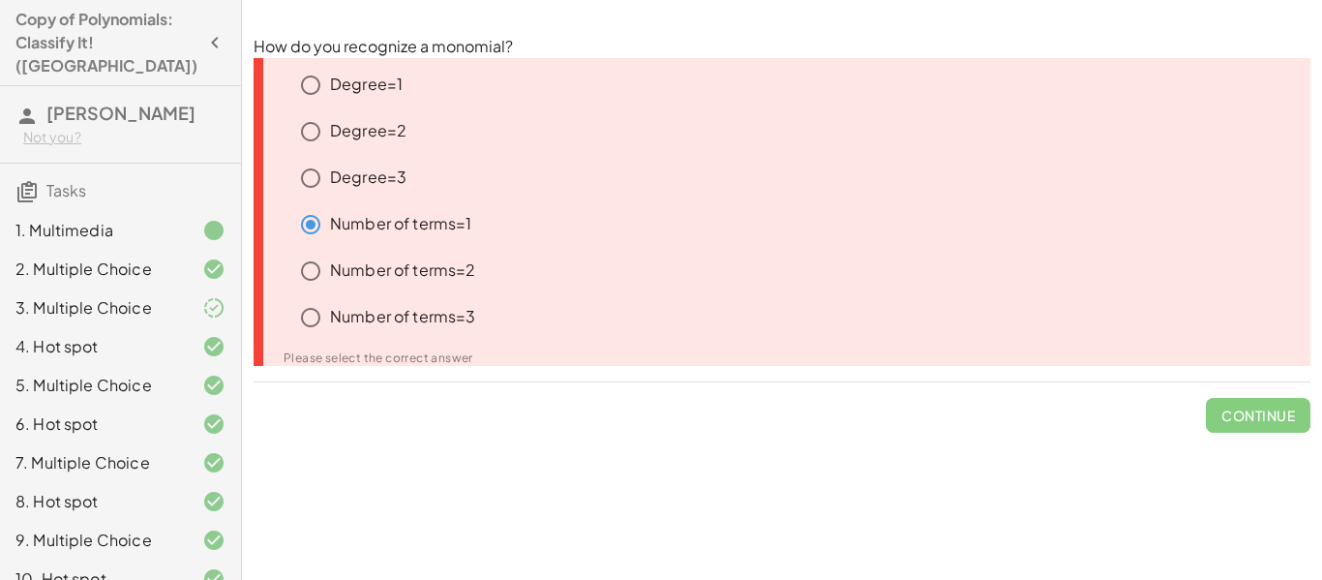
click at [491, 402] on div "Continue" at bounding box center [781, 407] width 1056 height 50
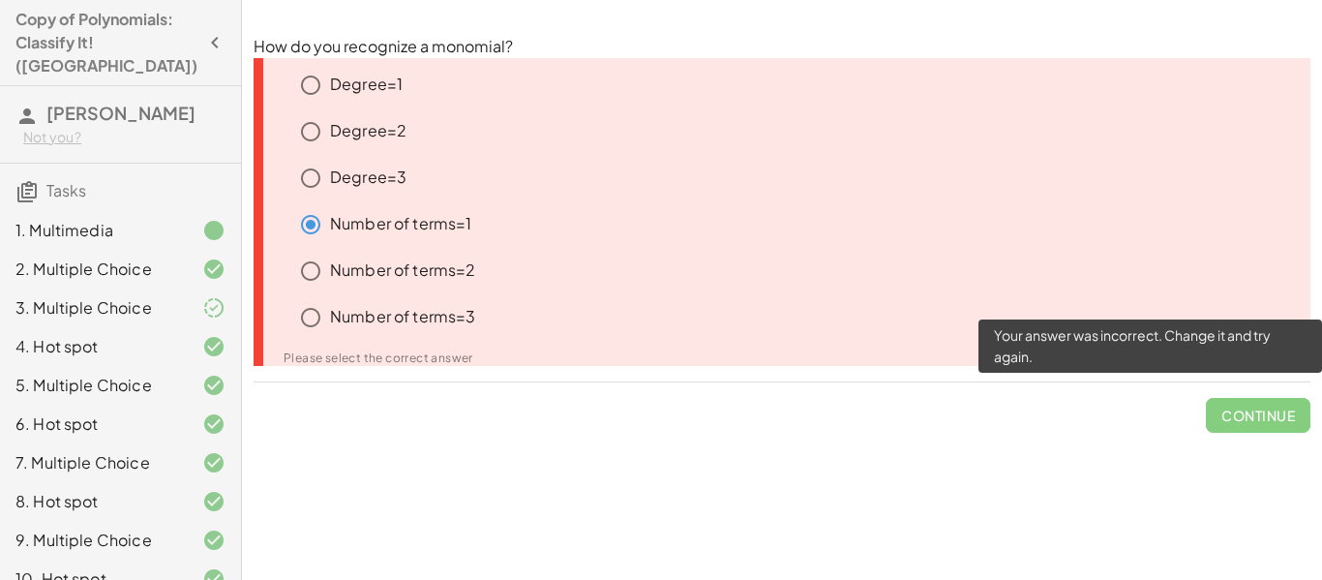
click at [1235, 424] on span "Continue" at bounding box center [1257, 407] width 104 height 50
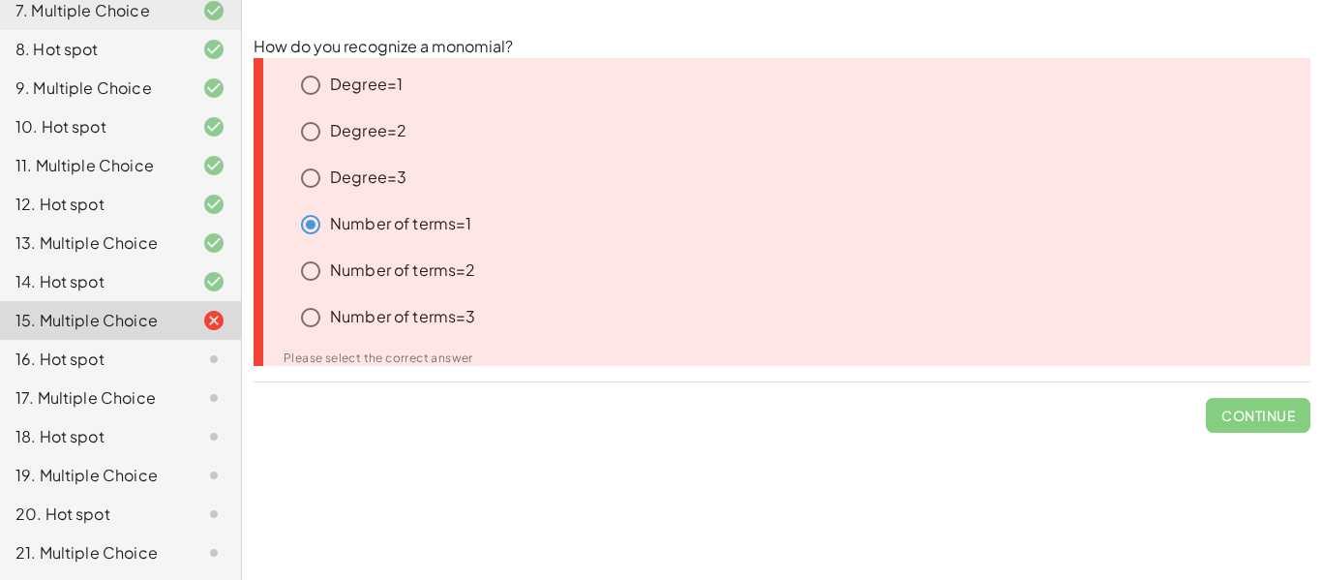
scroll to position [440, 0]
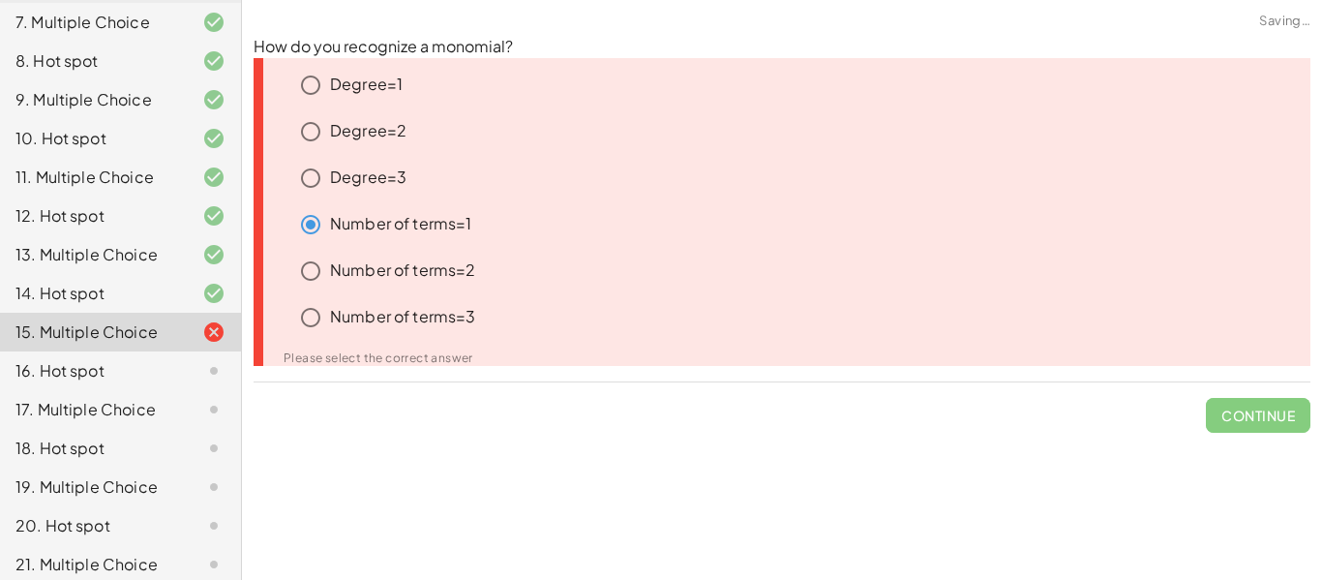
click at [385, 226] on p "Number of terms=1" at bounding box center [401, 224] width 142 height 22
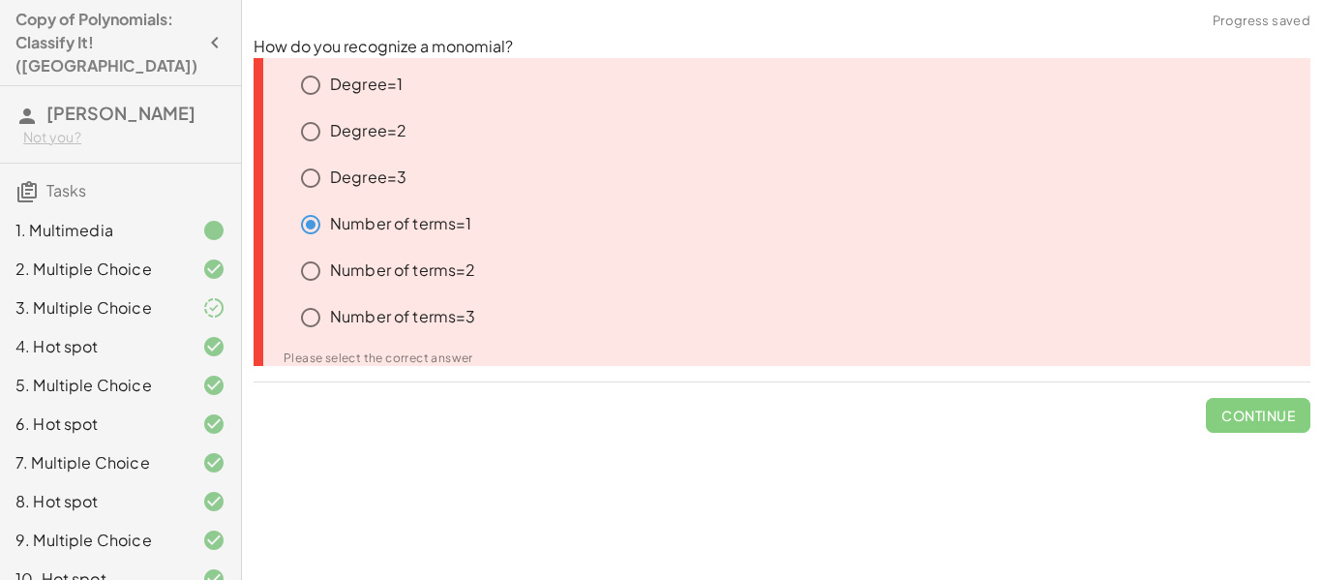
click at [429, 322] on p "Number of terms=3" at bounding box center [403, 317] width 146 height 22
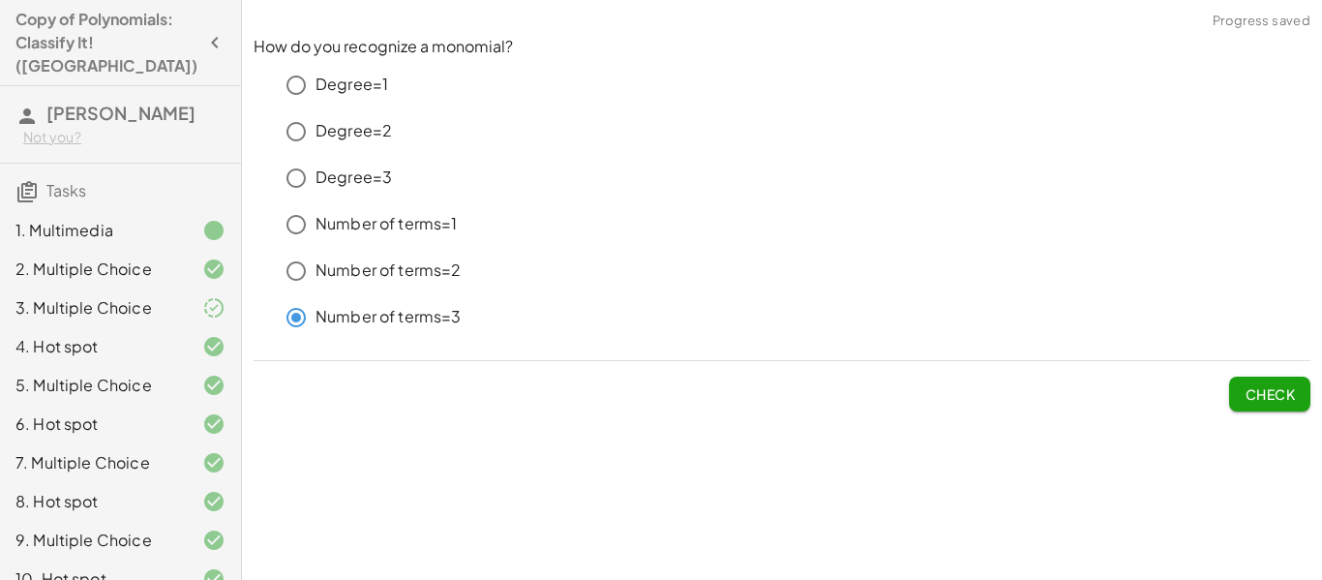
click at [1284, 391] on span "Check" at bounding box center [1269, 393] width 50 height 17
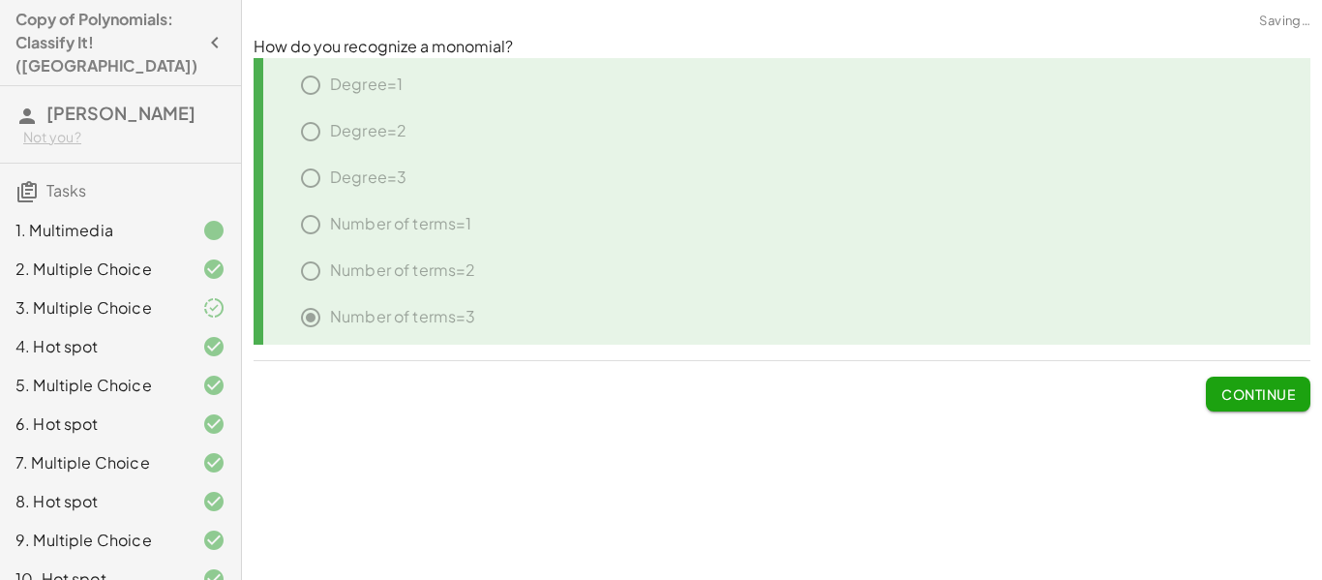
click at [1284, 391] on span "Continue" at bounding box center [1258, 393] width 74 height 17
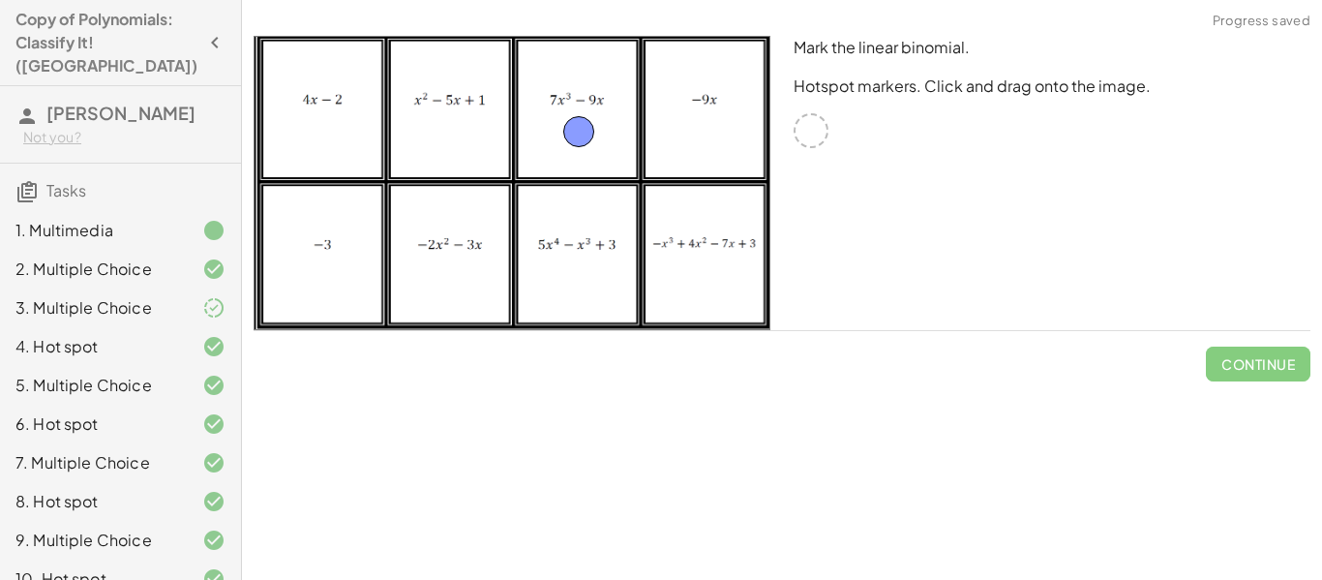
drag, startPoint x: 801, startPoint y: 134, endPoint x: 569, endPoint y: 134, distance: 232.2
click at [1259, 338] on span "Check" at bounding box center [1269, 356] width 81 height 50
click at [1255, 346] on button "Check" at bounding box center [1269, 363] width 81 height 35
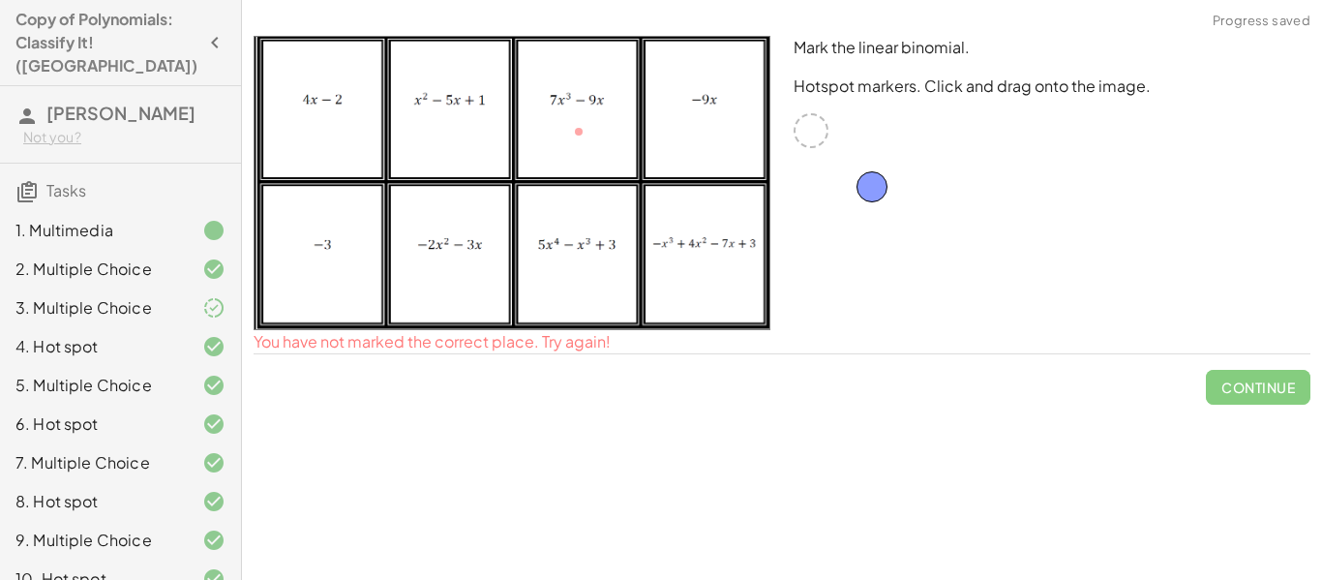
drag, startPoint x: 590, startPoint y: 134, endPoint x: 883, endPoint y: 189, distance: 298.3
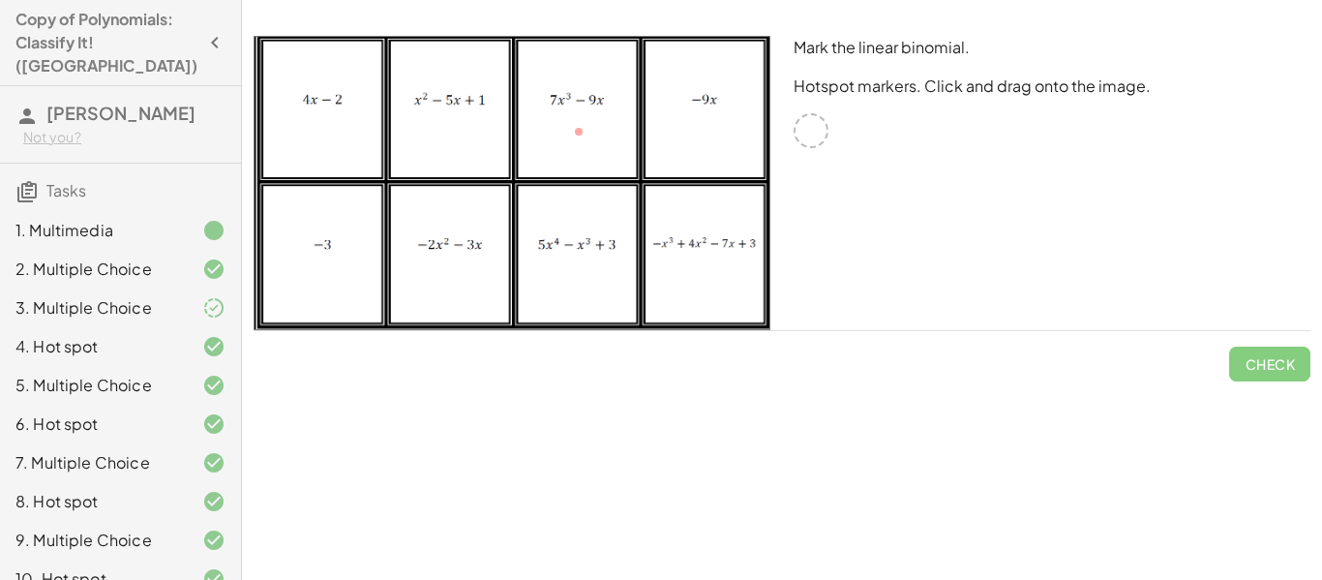
click at [568, 140] on img at bounding box center [511, 183] width 517 height 294
drag, startPoint x: 815, startPoint y: 137, endPoint x: 327, endPoint y: 146, distance: 487.7
click at [1258, 360] on span "Check" at bounding box center [1269, 363] width 50 height 17
click at [1258, 360] on span "Continue" at bounding box center [1258, 363] width 74 height 17
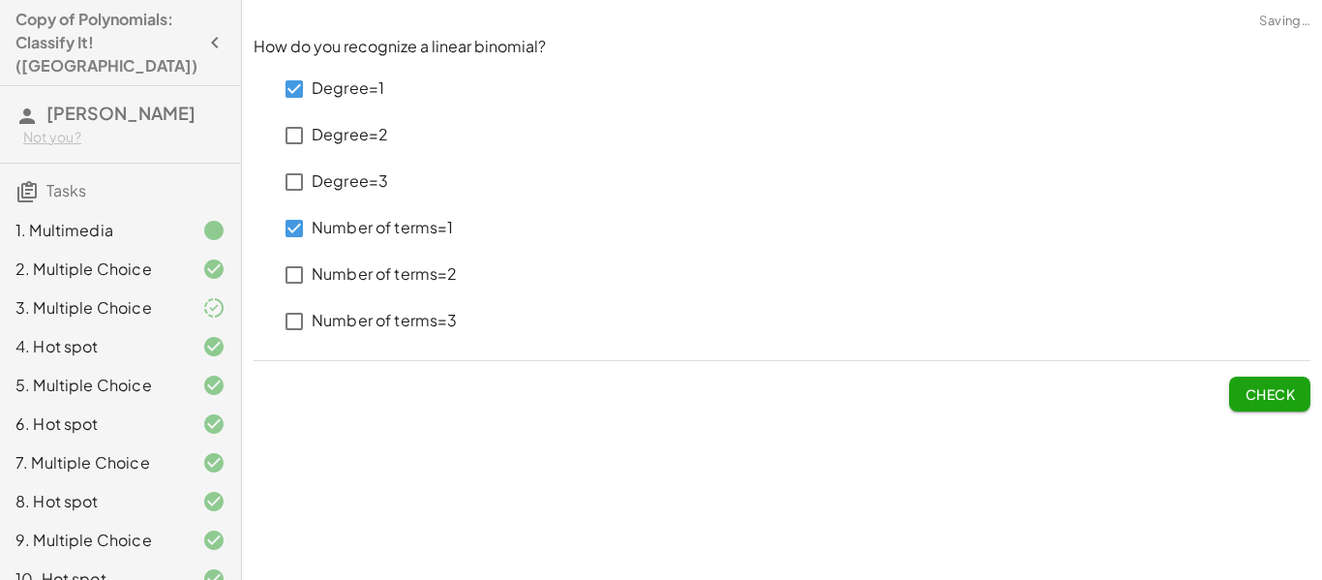
click at [1238, 397] on button "Check" at bounding box center [1269, 393] width 81 height 35
click at [1285, 387] on span "Check" at bounding box center [1269, 393] width 50 height 17
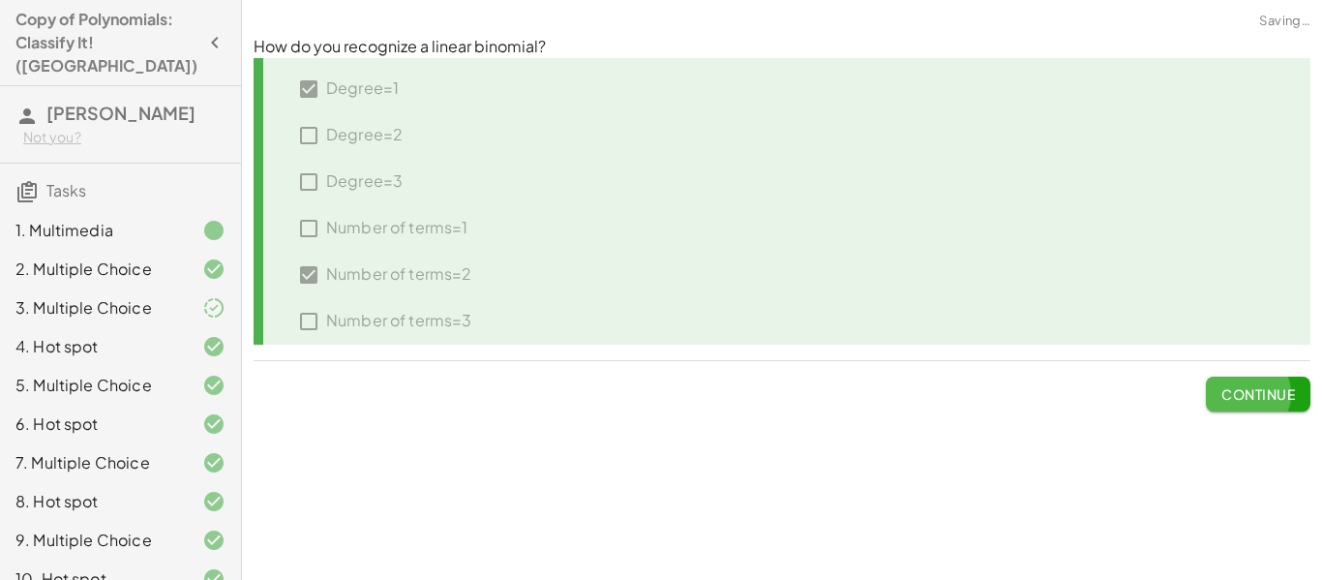
click at [1285, 387] on span "Continue" at bounding box center [1258, 393] width 74 height 17
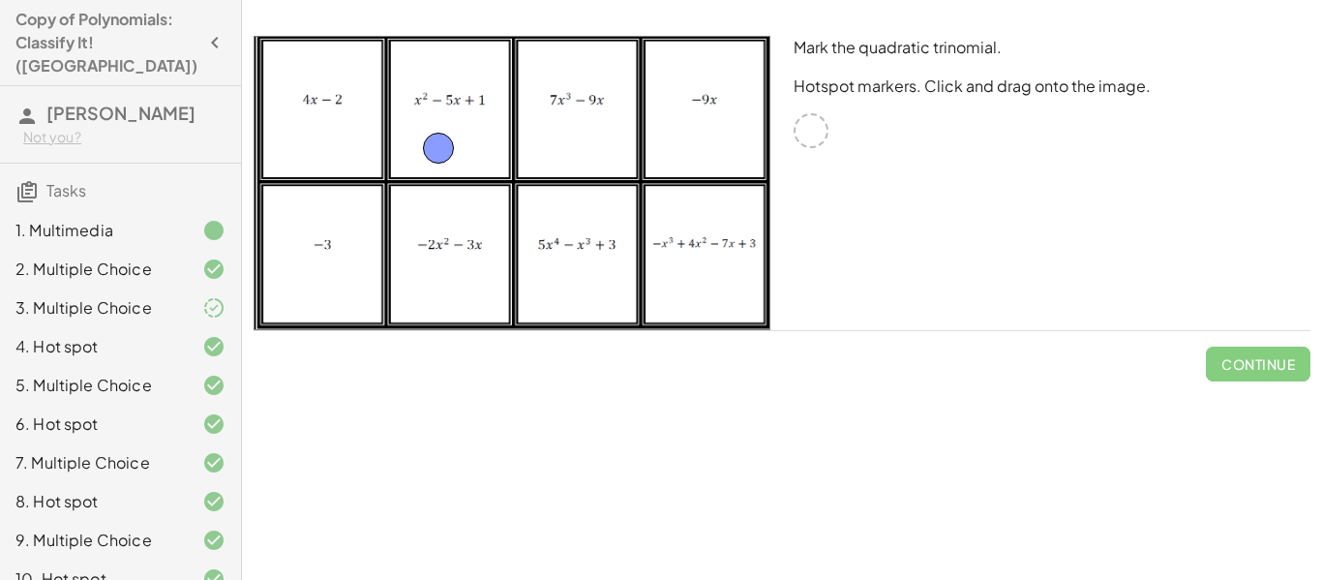
drag, startPoint x: 812, startPoint y: 140, endPoint x: 441, endPoint y: 161, distance: 371.1
click at [1286, 366] on span "Check" at bounding box center [1269, 363] width 50 height 17
click at [1286, 366] on span "Continue" at bounding box center [1258, 363] width 74 height 17
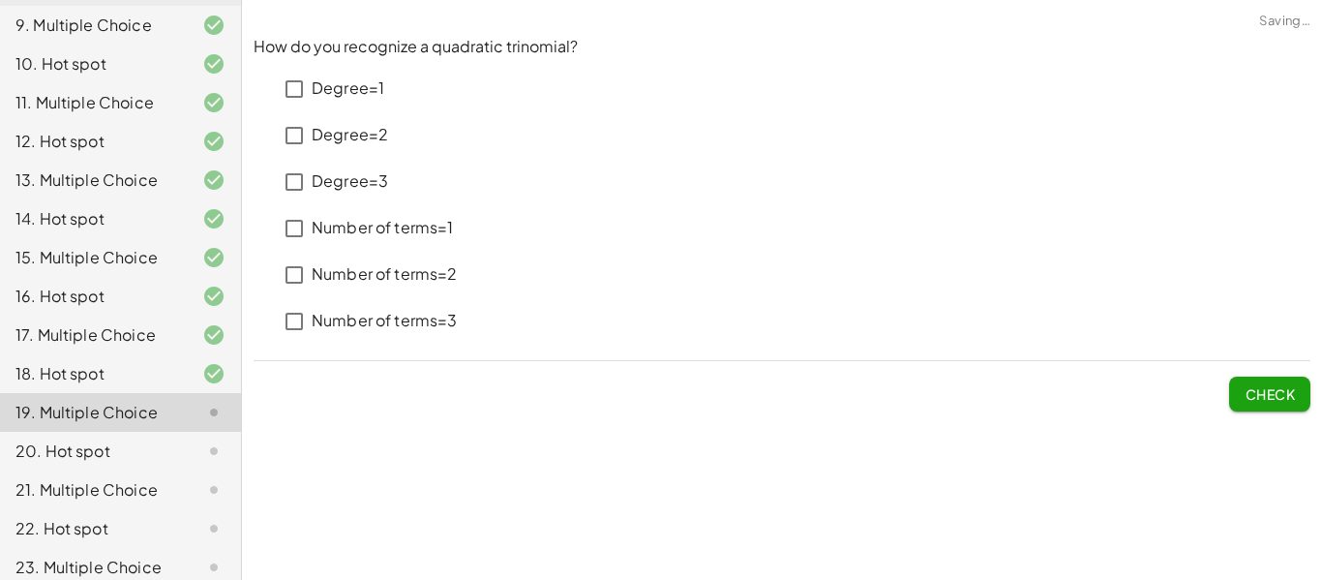
scroll to position [545, 0]
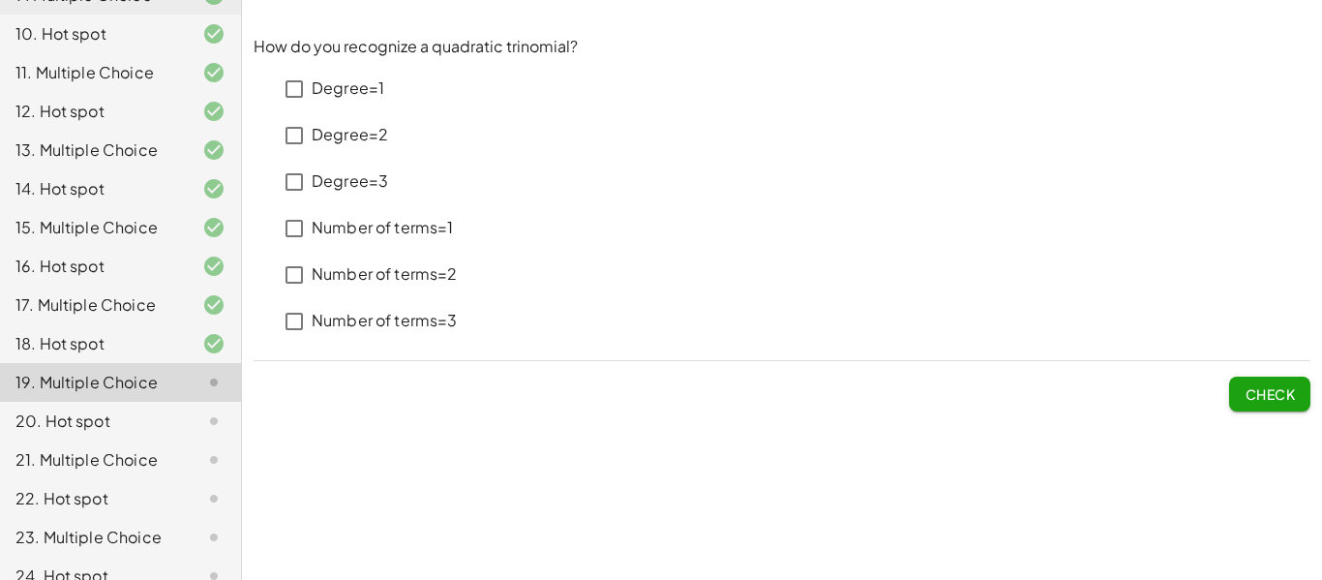
click at [366, 127] on p "Degree=2" at bounding box center [350, 135] width 76 height 22
click at [350, 330] on p "Number of terms=3" at bounding box center [385, 321] width 146 height 22
click at [1272, 379] on button "Check" at bounding box center [1269, 393] width 81 height 35
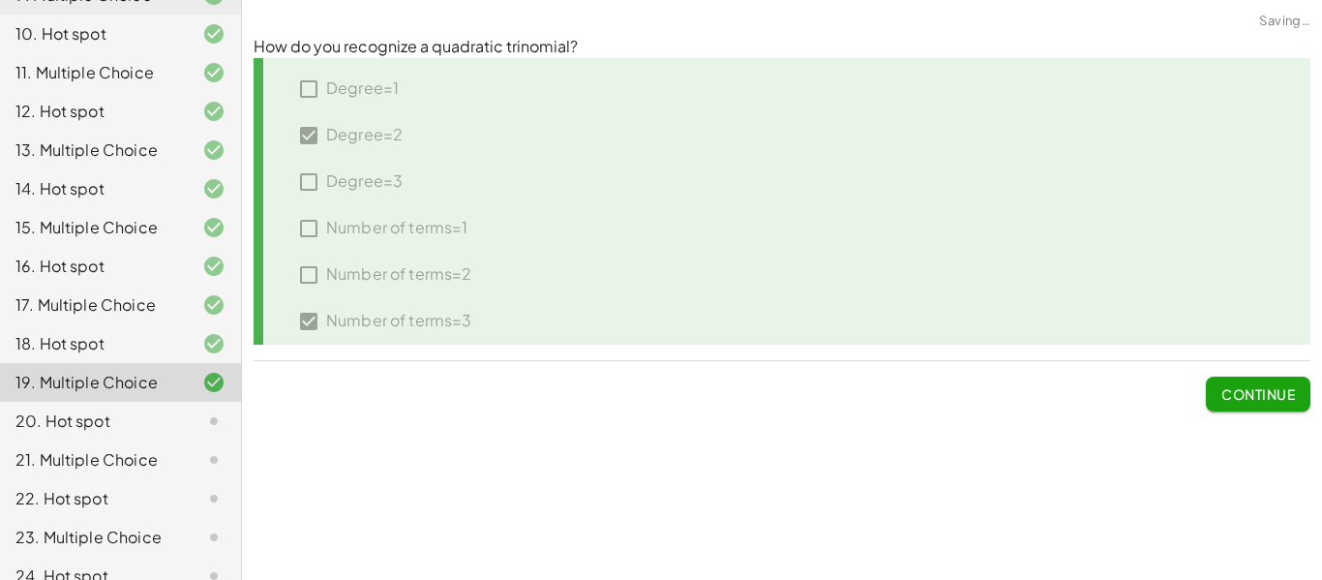
click at [1272, 379] on button "Continue" at bounding box center [1257, 393] width 104 height 35
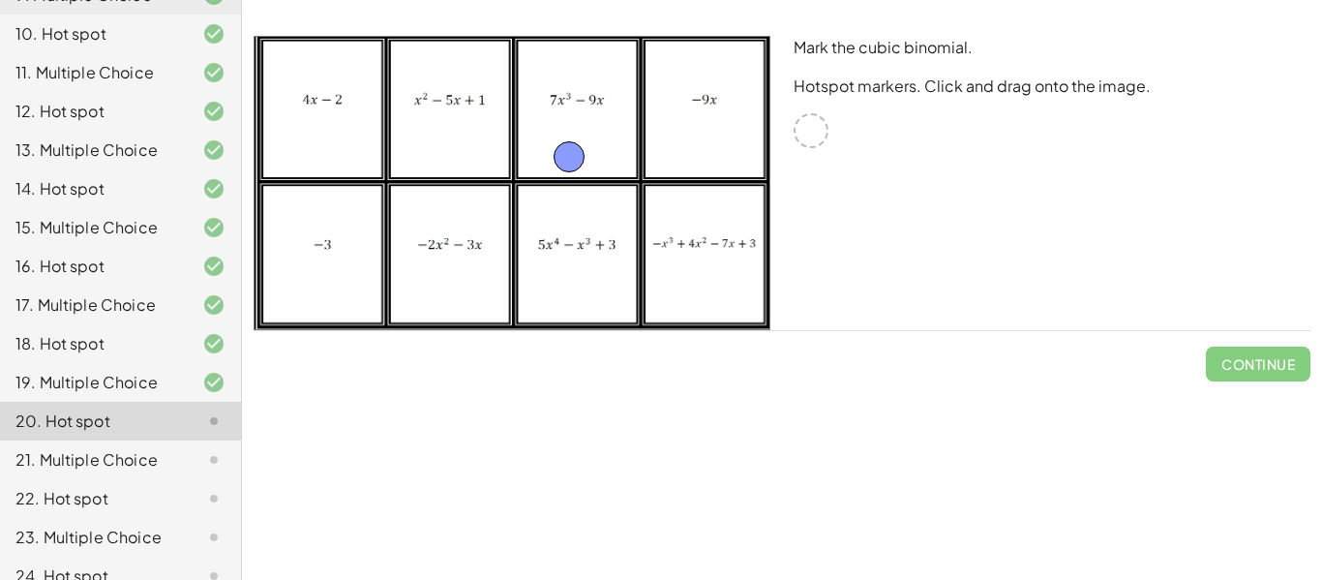
drag, startPoint x: 811, startPoint y: 130, endPoint x: 568, endPoint y: 156, distance: 244.2
click at [1254, 355] on span "Check" at bounding box center [1269, 363] width 50 height 17
click at [1254, 355] on span "Continue" at bounding box center [1258, 363] width 74 height 17
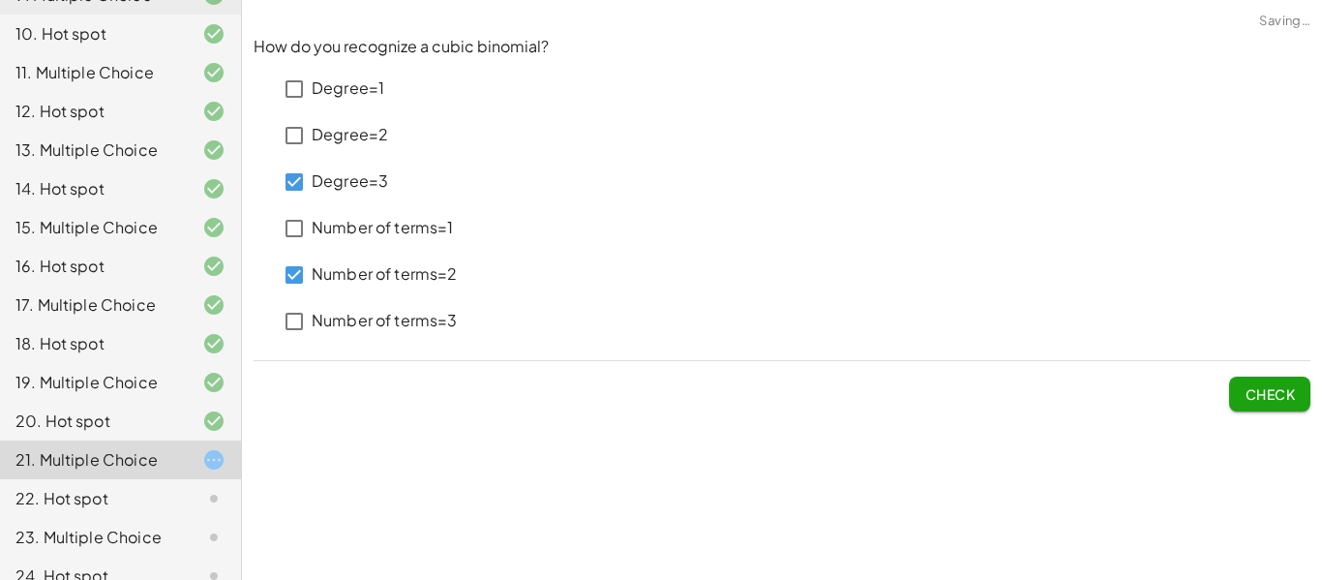
click at [1279, 393] on span "Check" at bounding box center [1269, 393] width 50 height 17
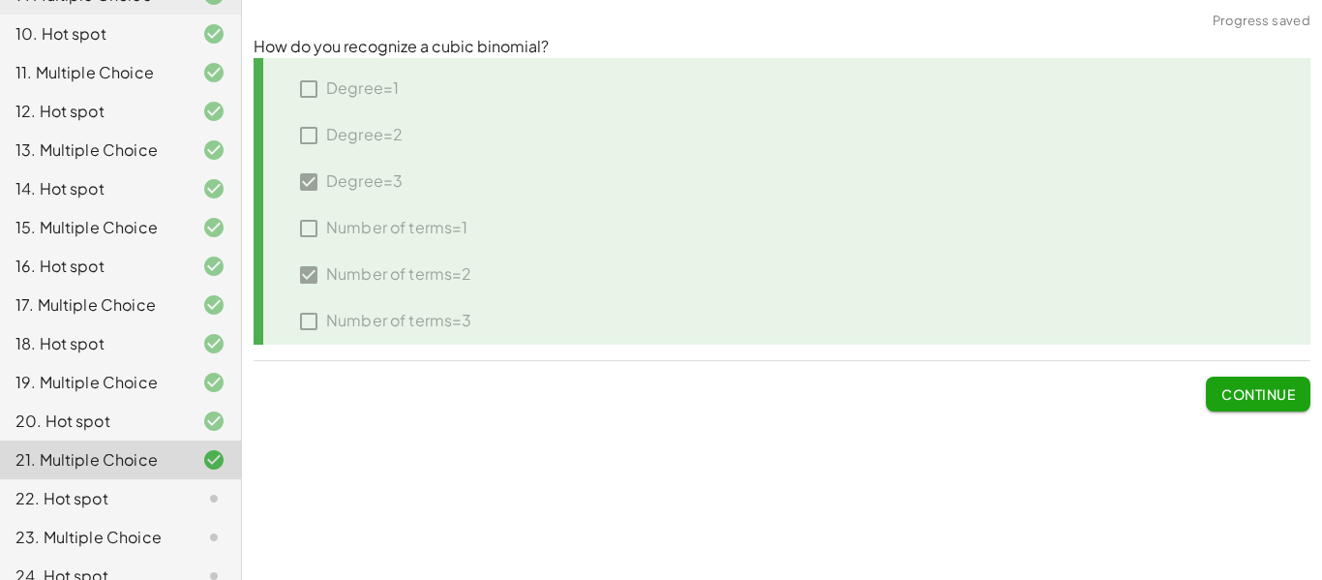
click at [1279, 393] on span "Continue" at bounding box center [1258, 393] width 74 height 17
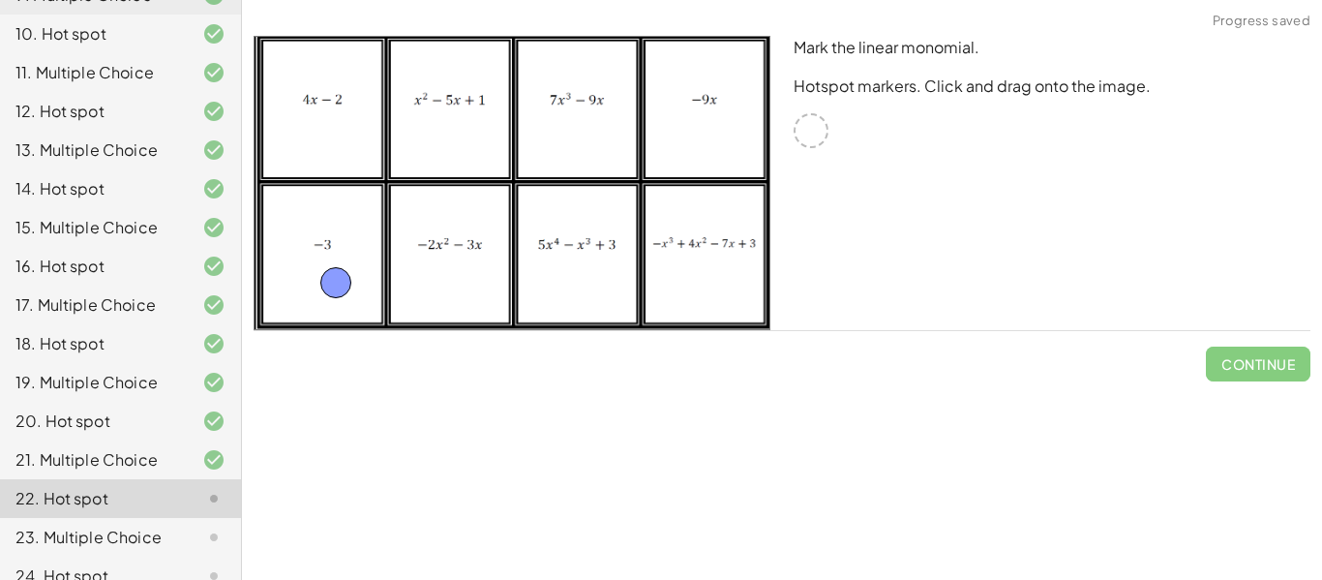
drag, startPoint x: 810, startPoint y: 140, endPoint x: 334, endPoint y: 292, distance: 499.6
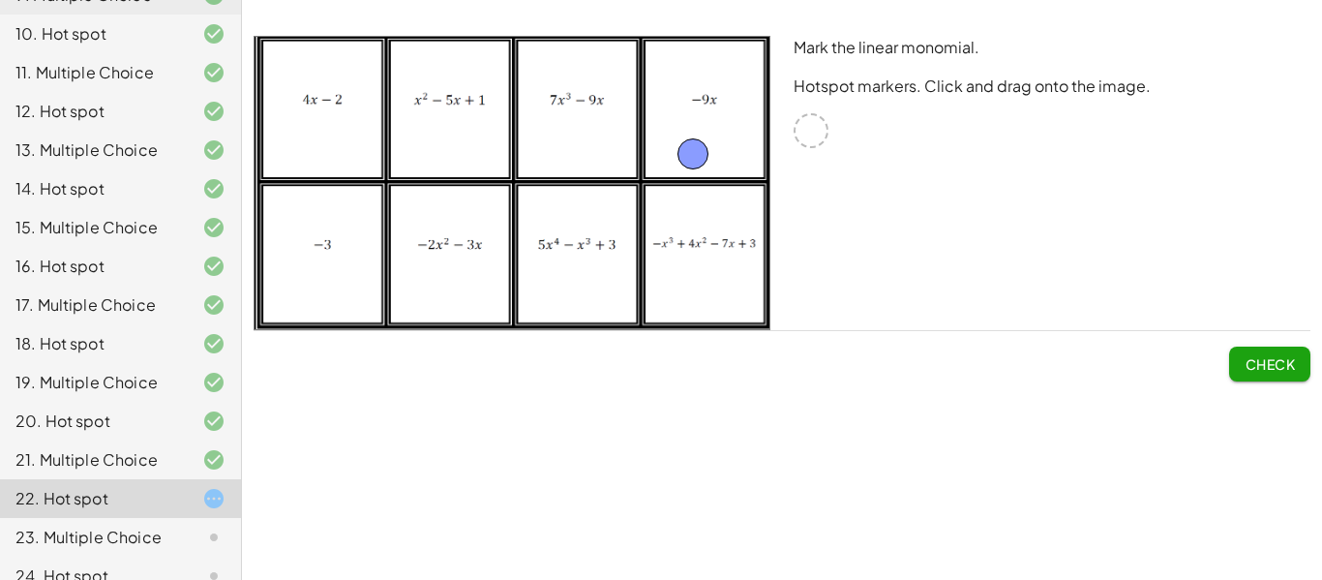
drag, startPoint x: 340, startPoint y: 275, endPoint x: 699, endPoint y: 145, distance: 381.6
click at [1260, 361] on span "Check" at bounding box center [1269, 363] width 50 height 17
click at [1260, 361] on span "Continue" at bounding box center [1258, 363] width 74 height 17
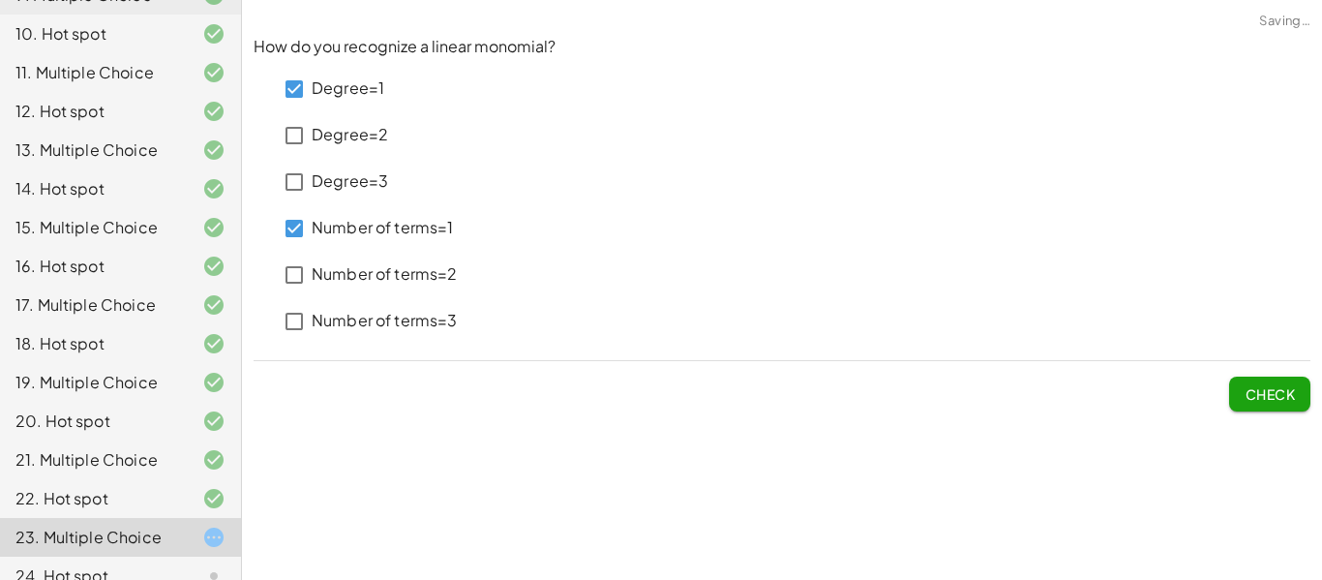
click at [1276, 378] on button "Check" at bounding box center [1269, 393] width 81 height 35
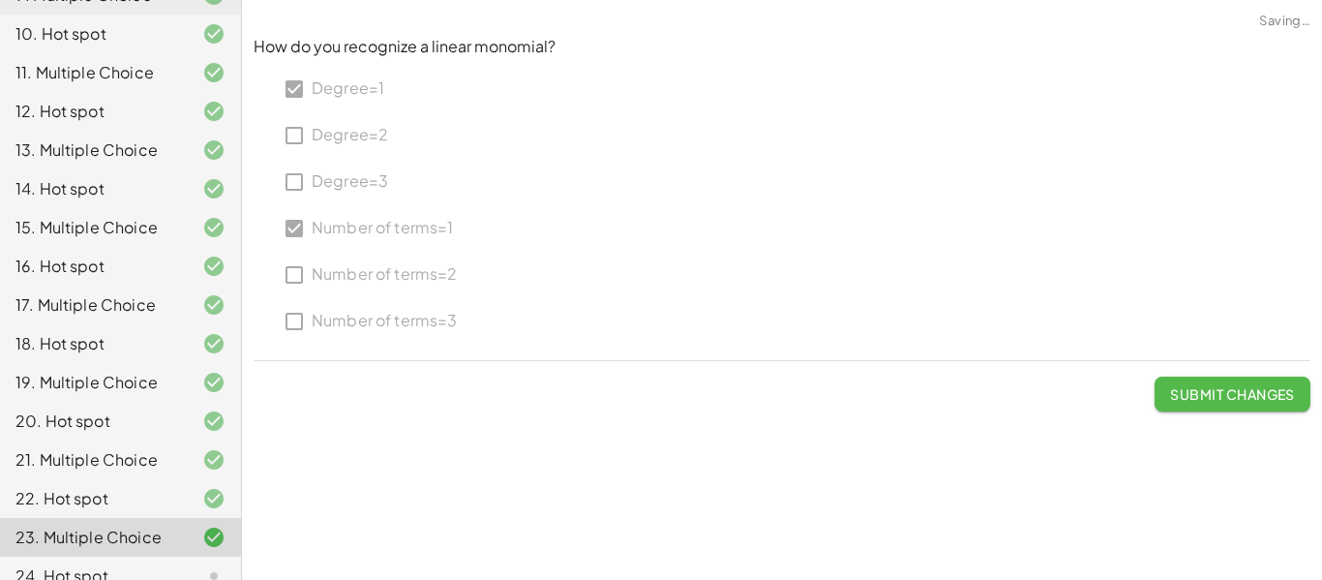
click at [1272, 390] on span "Submit Changes" at bounding box center [1232, 393] width 125 height 17
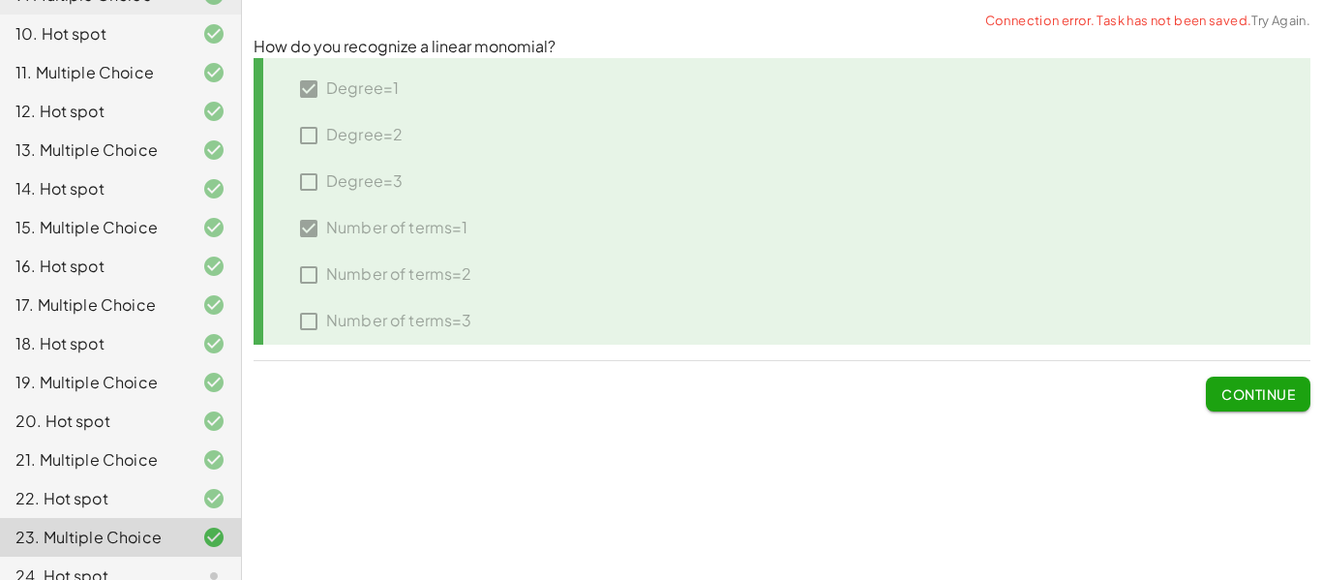
click at [1247, 403] on button "Continue" at bounding box center [1257, 393] width 104 height 35
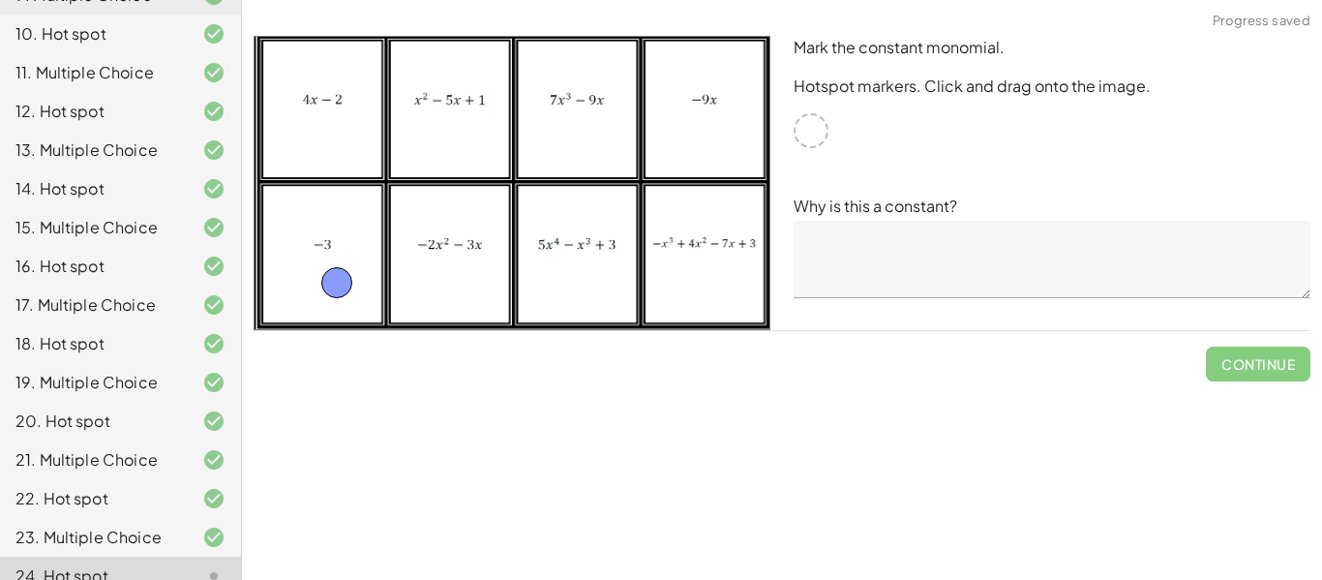
drag, startPoint x: 818, startPoint y: 139, endPoint x: 346, endPoint y: 282, distance: 493.1
click at [961, 248] on textarea at bounding box center [1051, 259] width 517 height 77
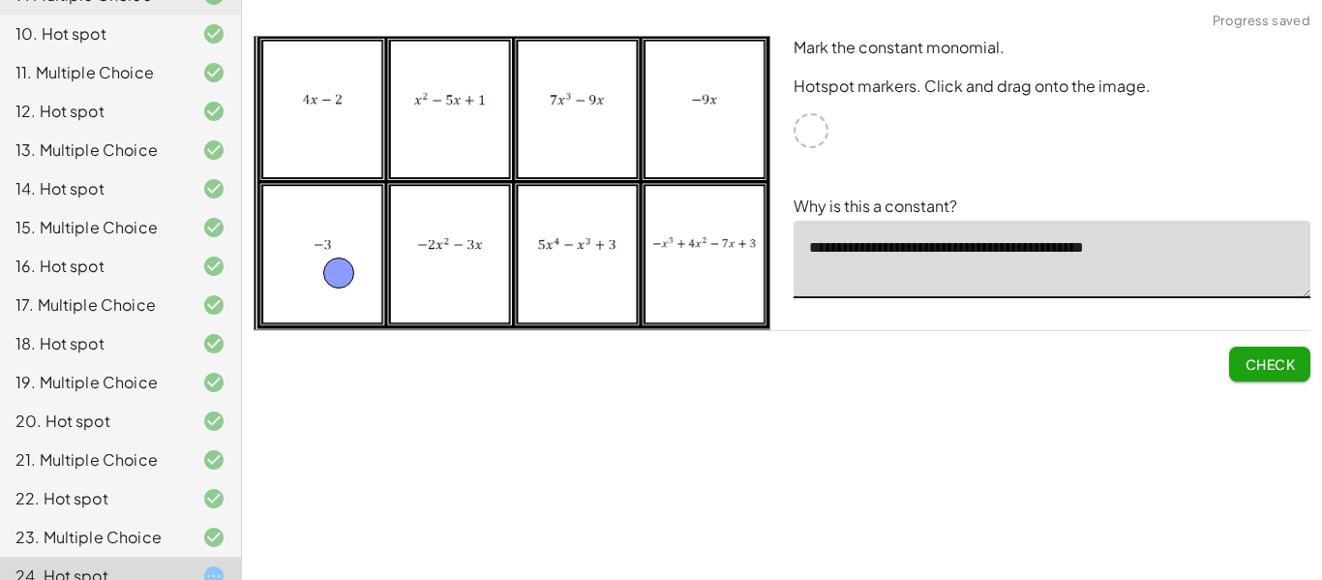
click at [1261, 372] on span "Check" at bounding box center [1269, 363] width 50 height 17
type textarea "**********"
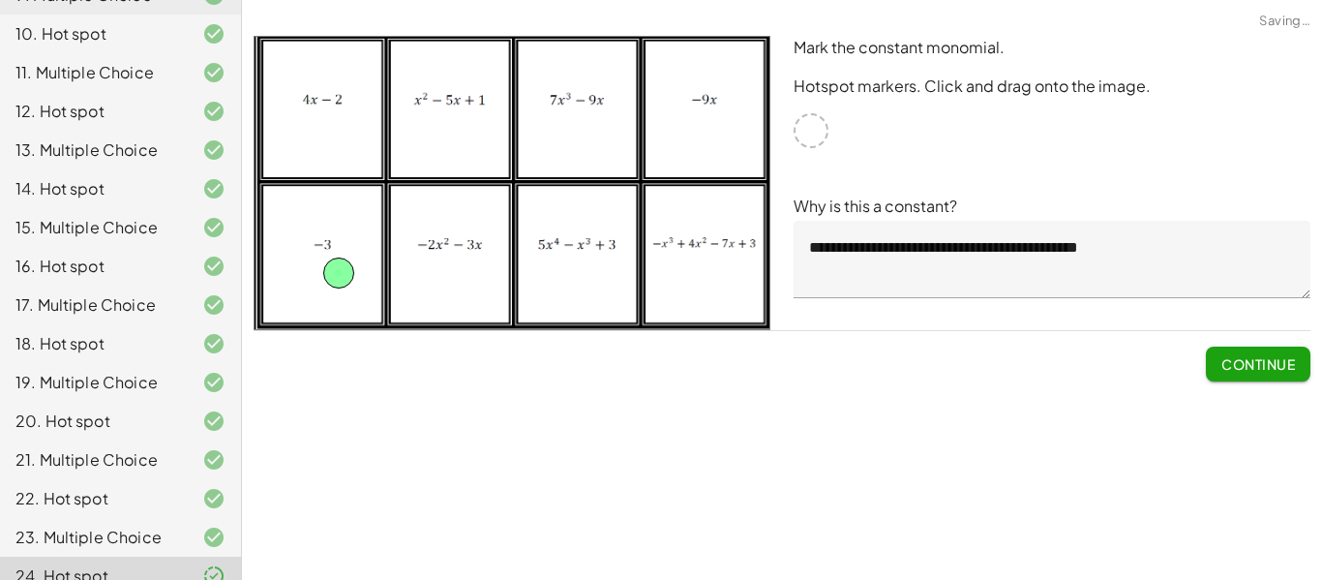
click at [1261, 372] on span "Continue" at bounding box center [1258, 363] width 74 height 17
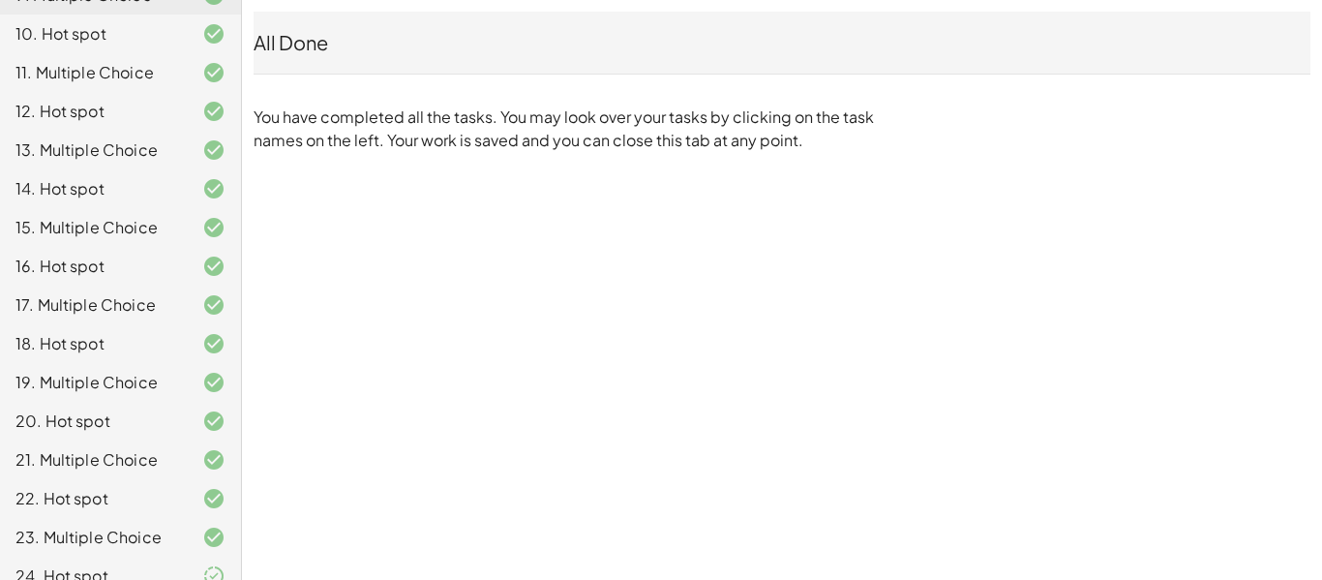
click at [188, 564] on div at bounding box center [198, 575] width 54 height 23
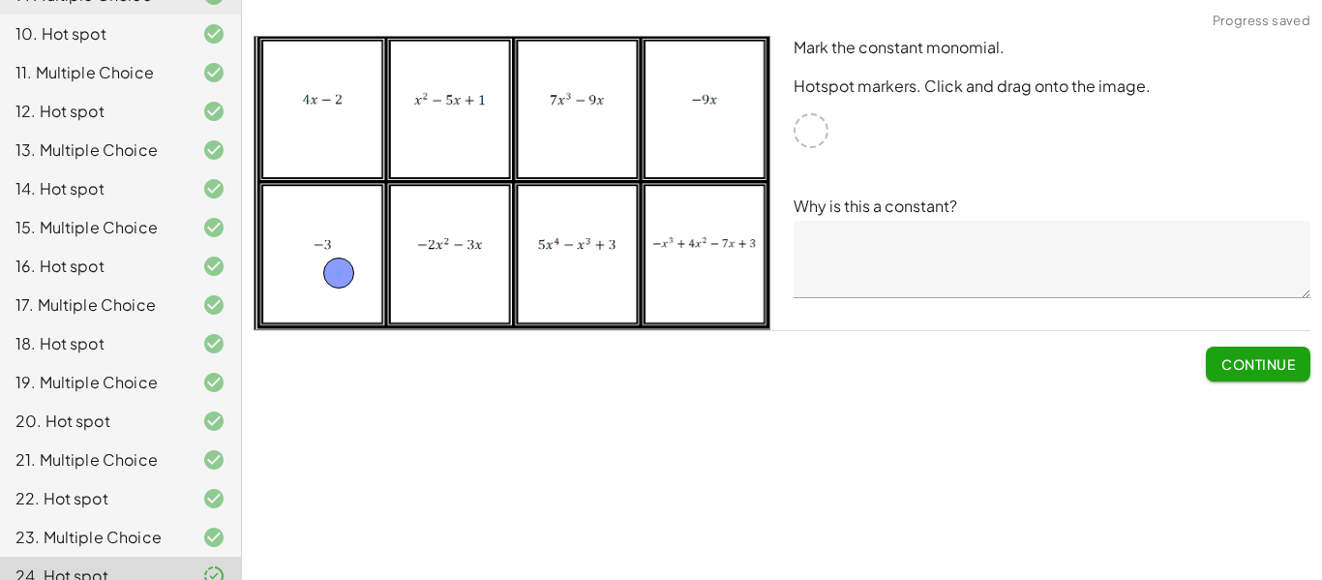
scroll to position [0, 0]
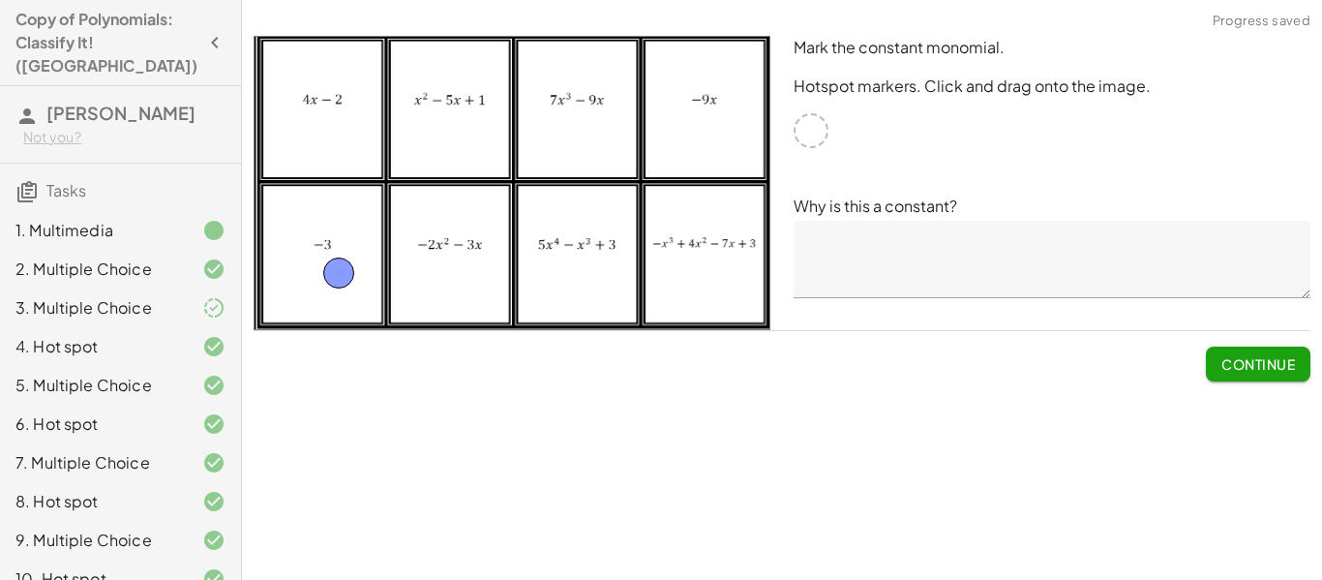
click at [1269, 363] on span "Continue" at bounding box center [1258, 363] width 74 height 17
